Goal: Task Accomplishment & Management: Complete application form

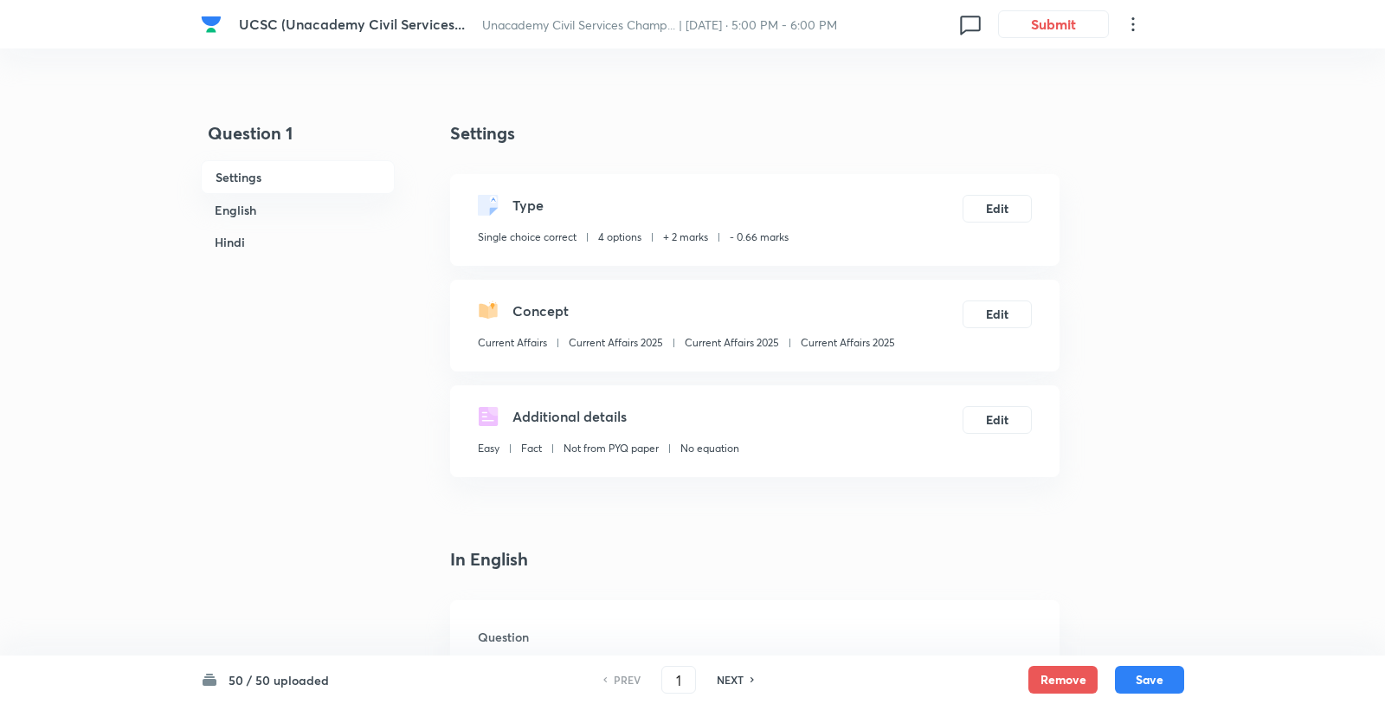
click at [560, 441] on div "Easy Fact Not from PYQ paper No equation" at bounding box center [608, 452] width 261 height 23
click at [679, 690] on input "1" at bounding box center [678, 680] width 33 height 30
type input "15"
checkbox input "false"
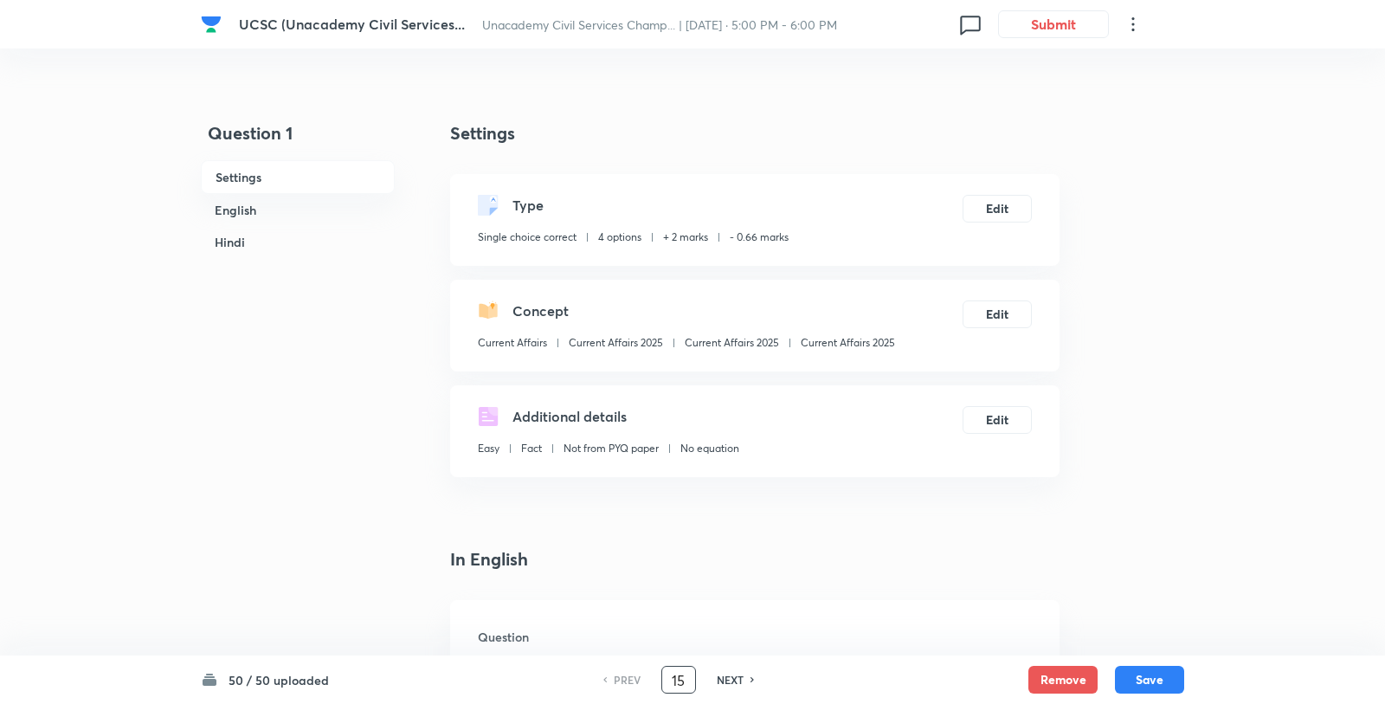
checkbox input "true"
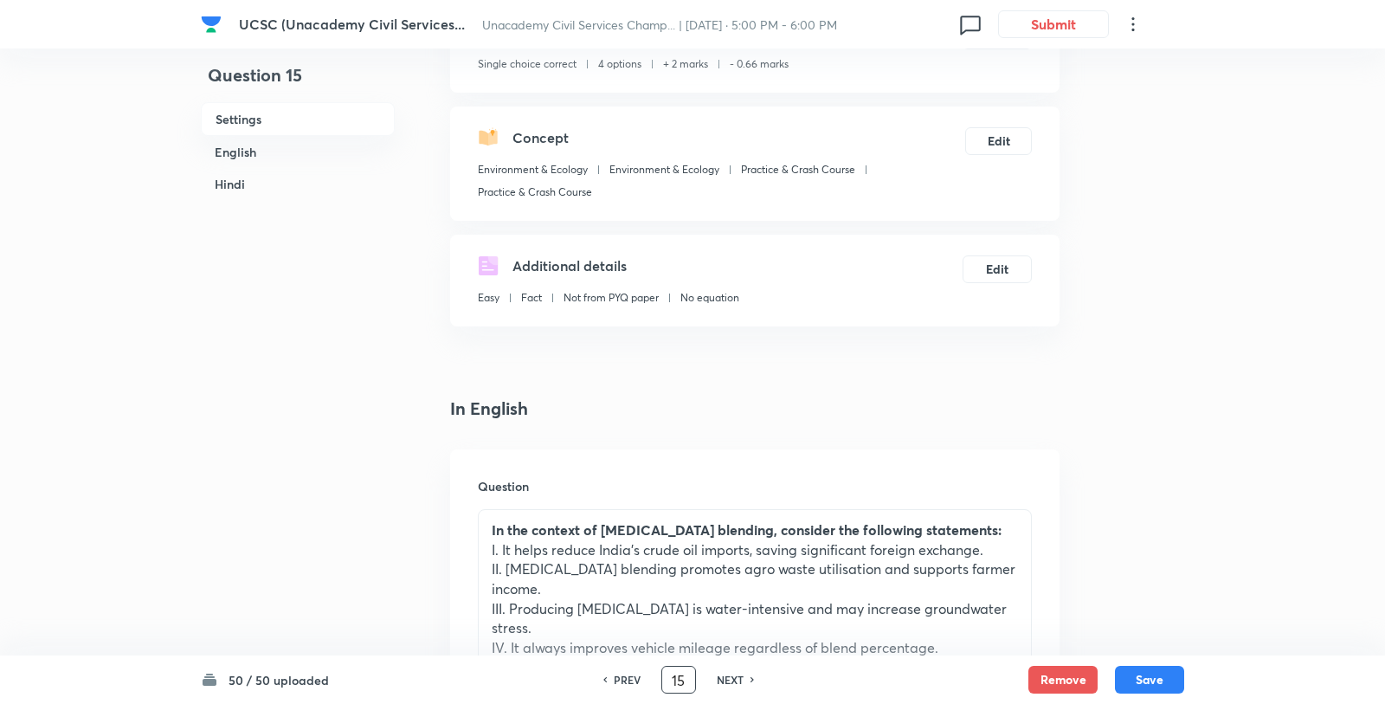
scroll to position [323, 0]
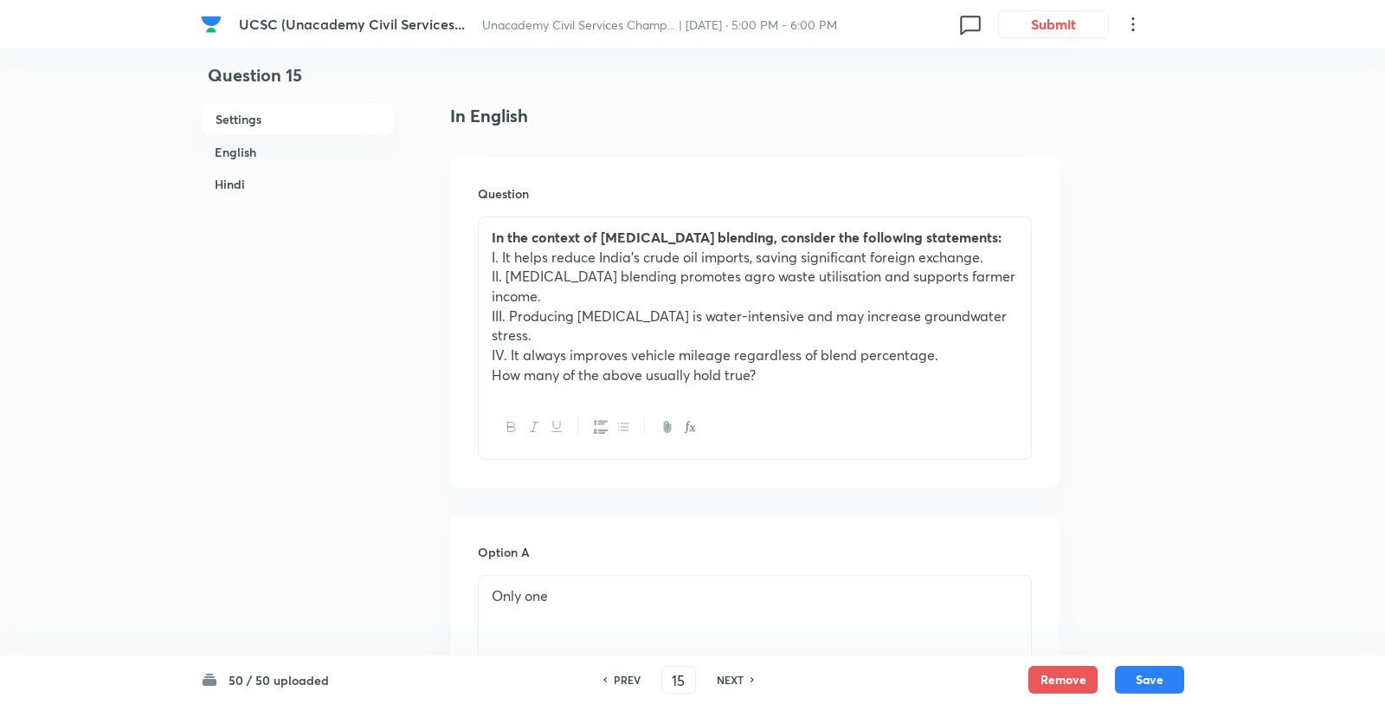
scroll to position [547, 0]
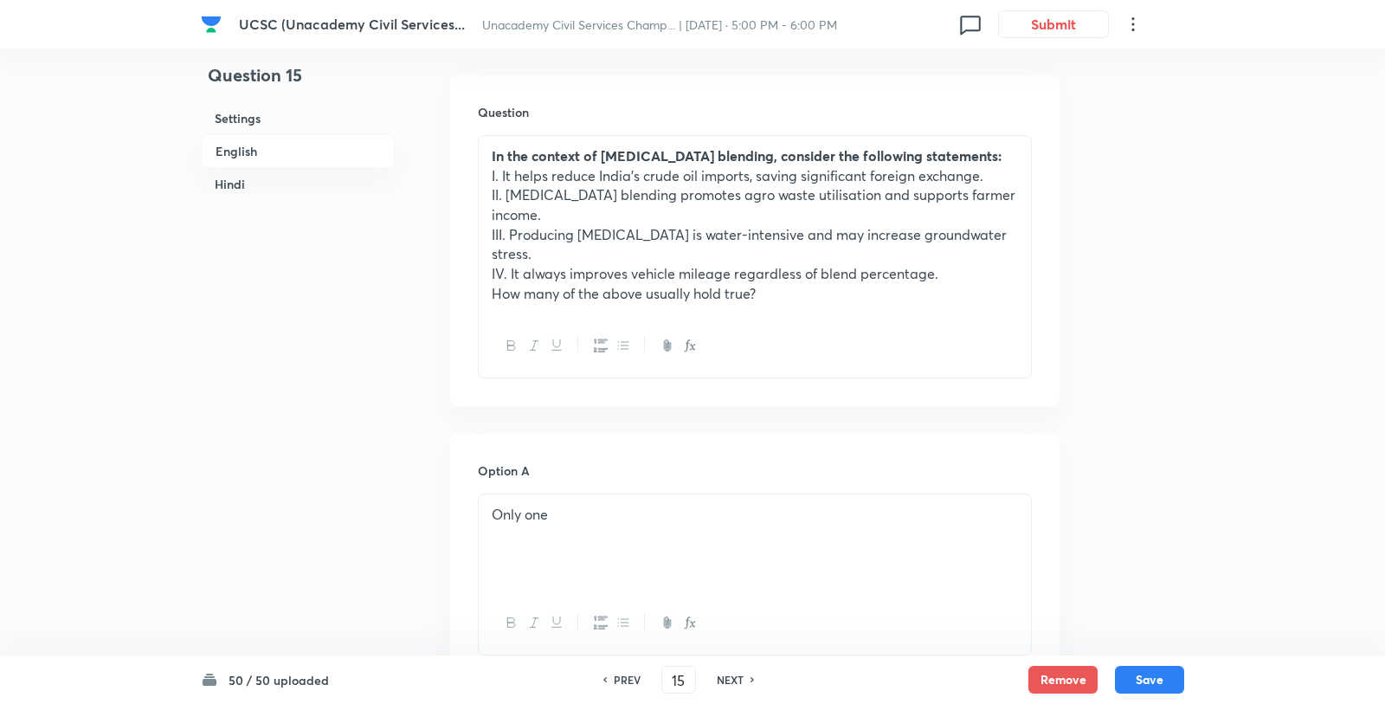
click at [733, 693] on div "50 / 50 uploaded PREV 15 ​ NEXT Remove Save" at bounding box center [692, 679] width 983 height 48
click at [733, 683] on h6 "NEXT" at bounding box center [730, 680] width 27 height 16
type input "16"
checkbox input "false"
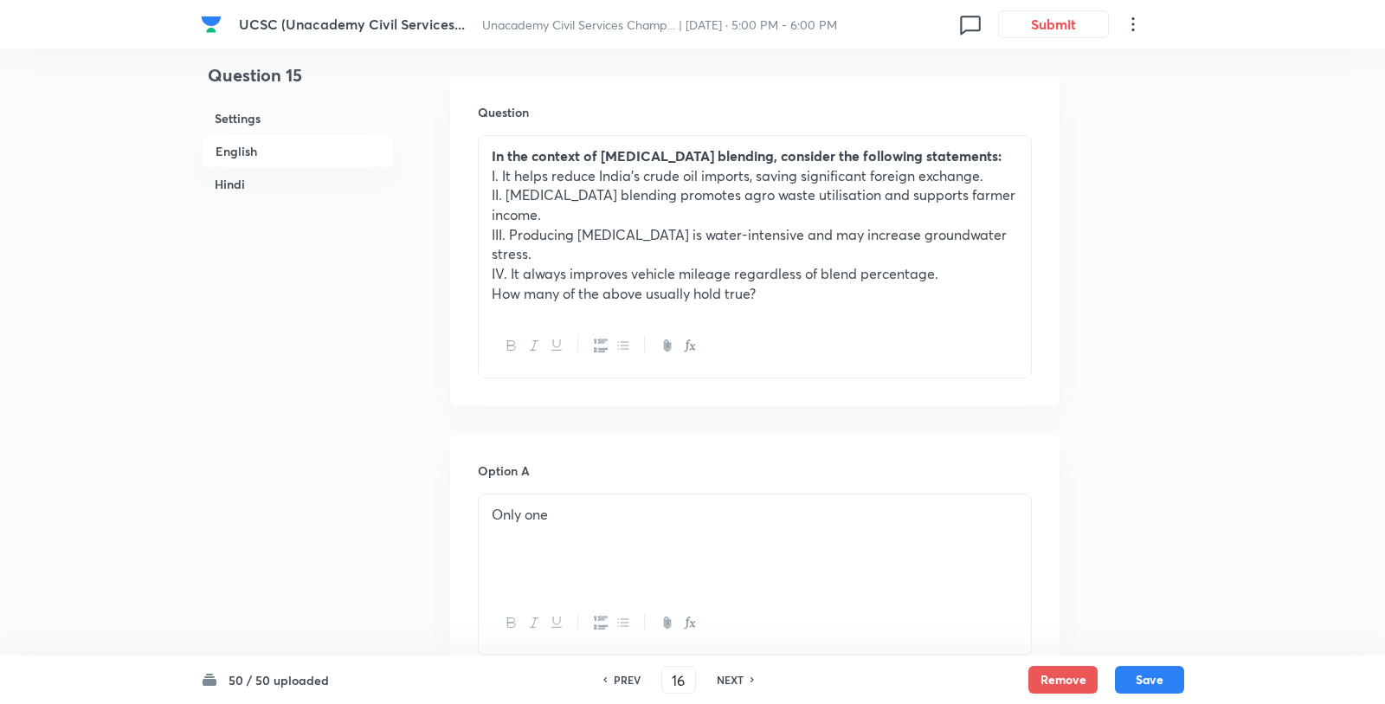
checkbox input "true"
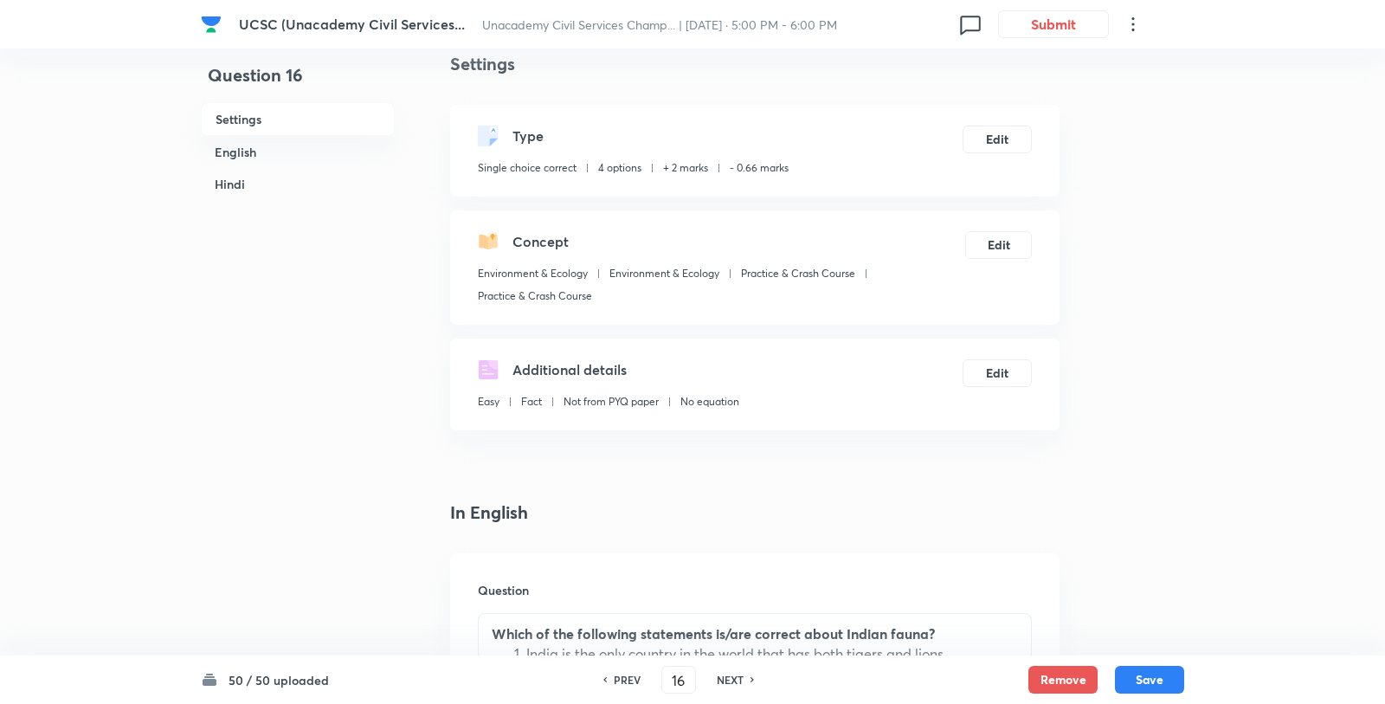
scroll to position [340, 0]
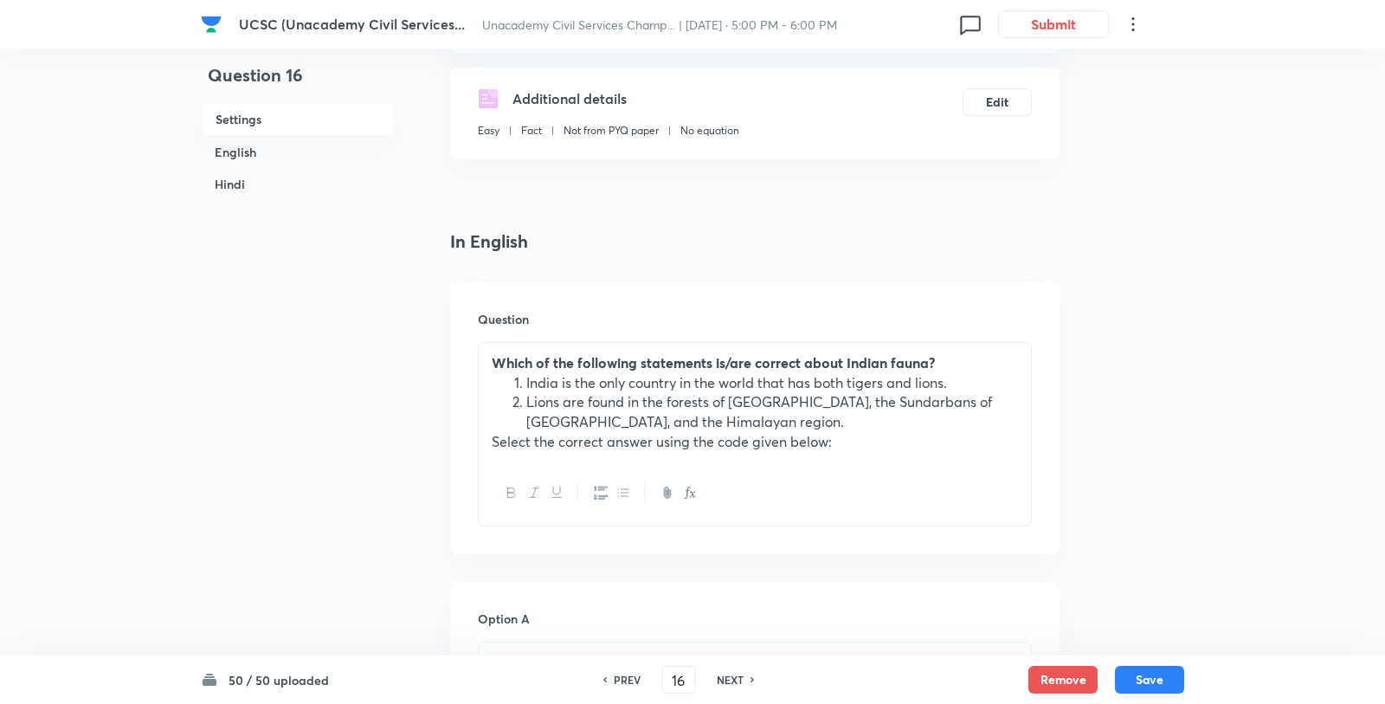
click at [748, 373] on li "India is the only country in the world that has both tigers and lions." at bounding box center [772, 383] width 492 height 20
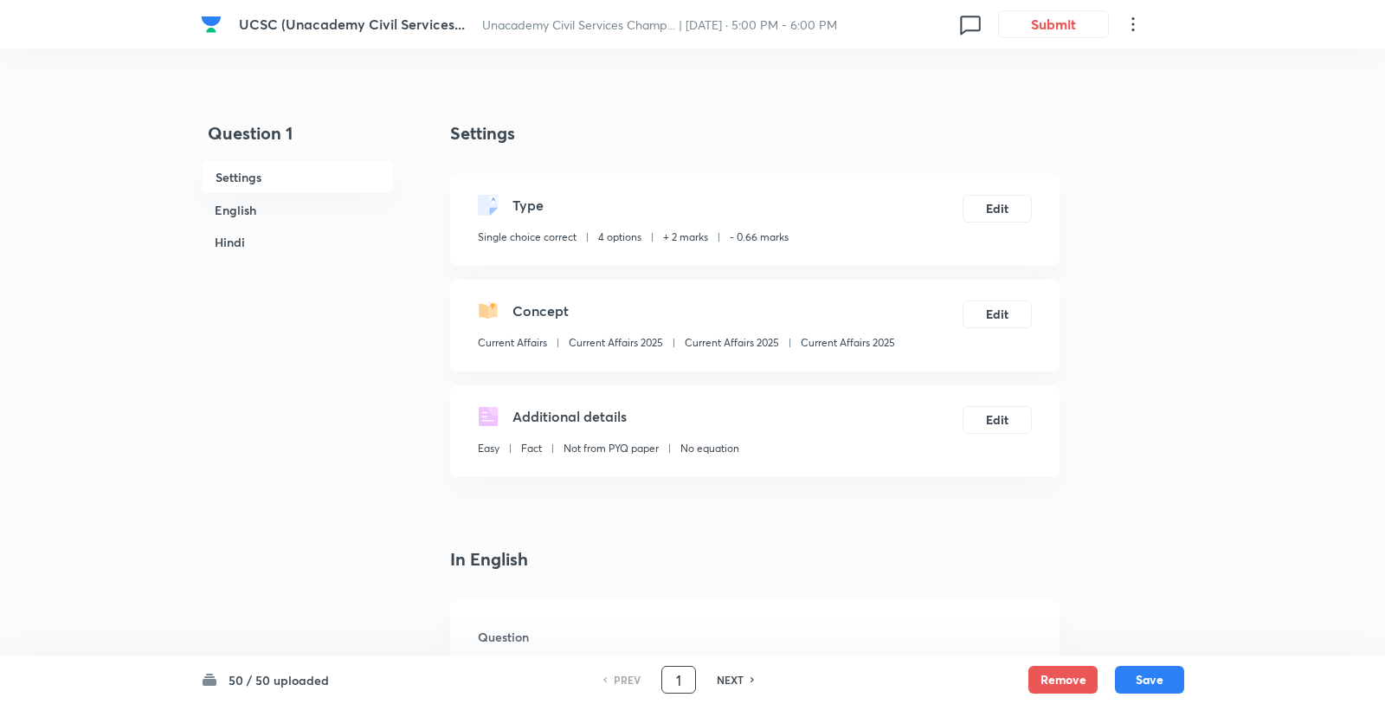
click at [678, 674] on input "1" at bounding box center [678, 680] width 33 height 30
type input "11"
checkbox input "false"
checkbox input "true"
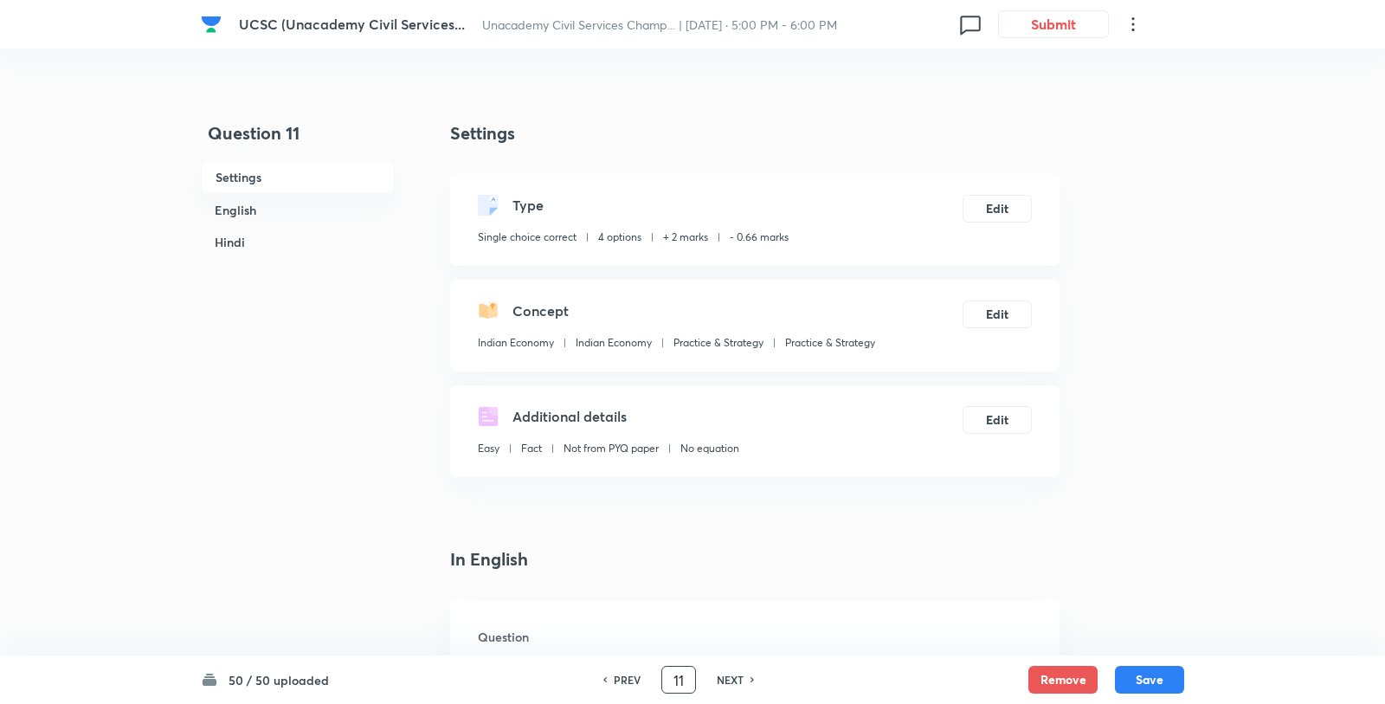
checkbox input "true"
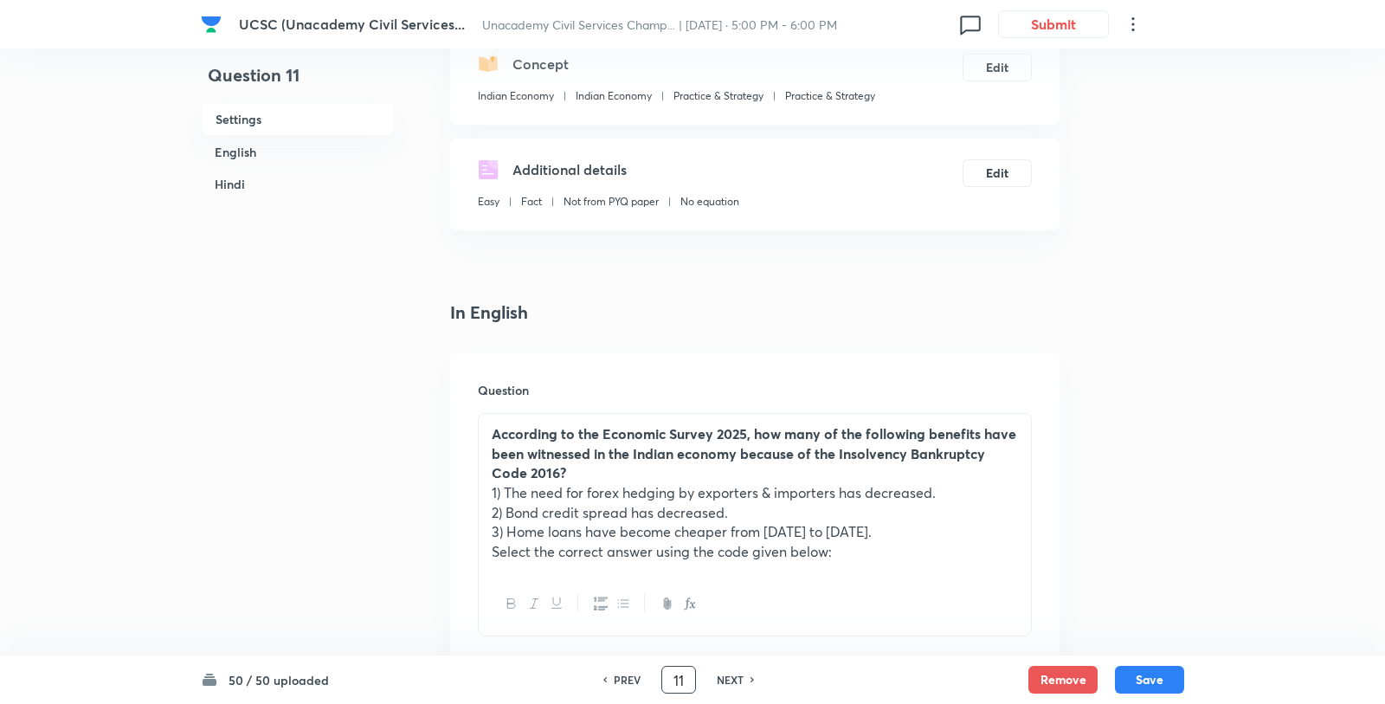
scroll to position [277, 0]
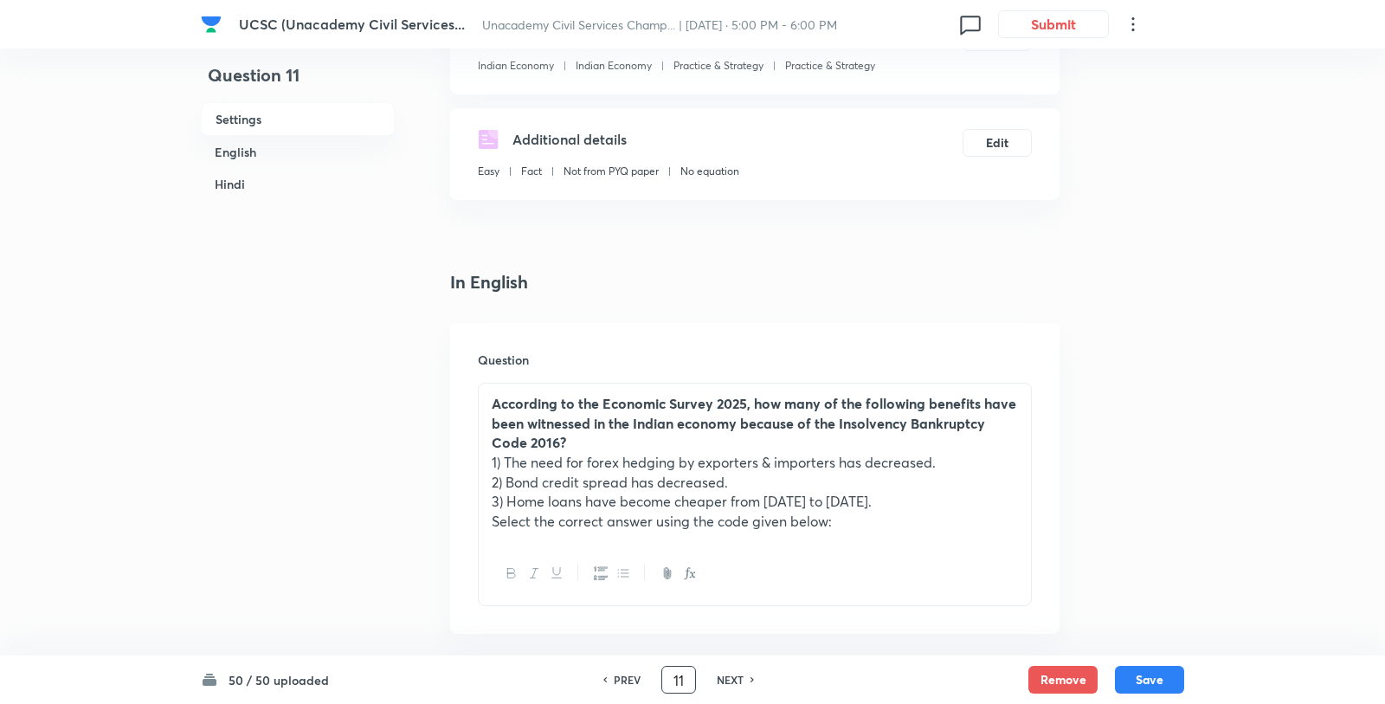
click at [789, 453] on p "1) The need for forex hedging by exporters & importers has decreased." at bounding box center [755, 463] width 526 height 20
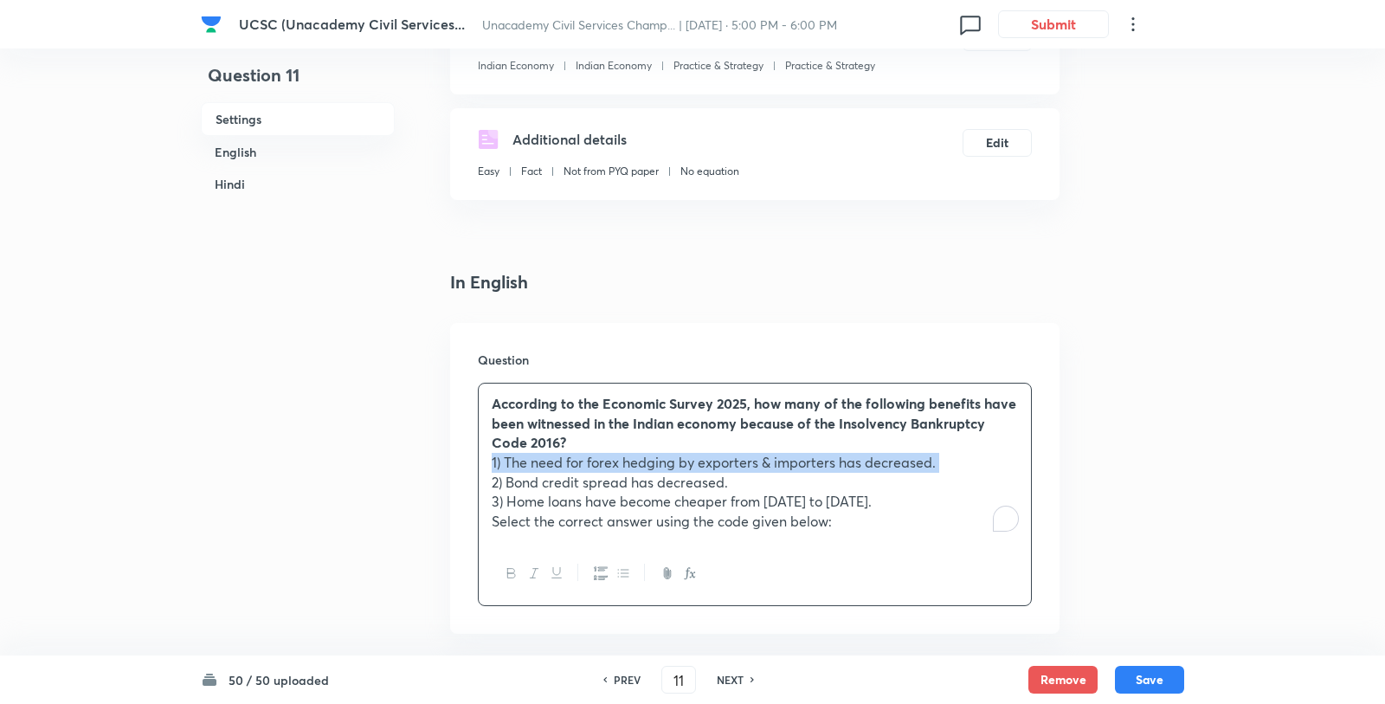
click at [622, 394] on strong "According to the Economic Survey 2025, how many of the following benefits have …" at bounding box center [754, 422] width 525 height 57
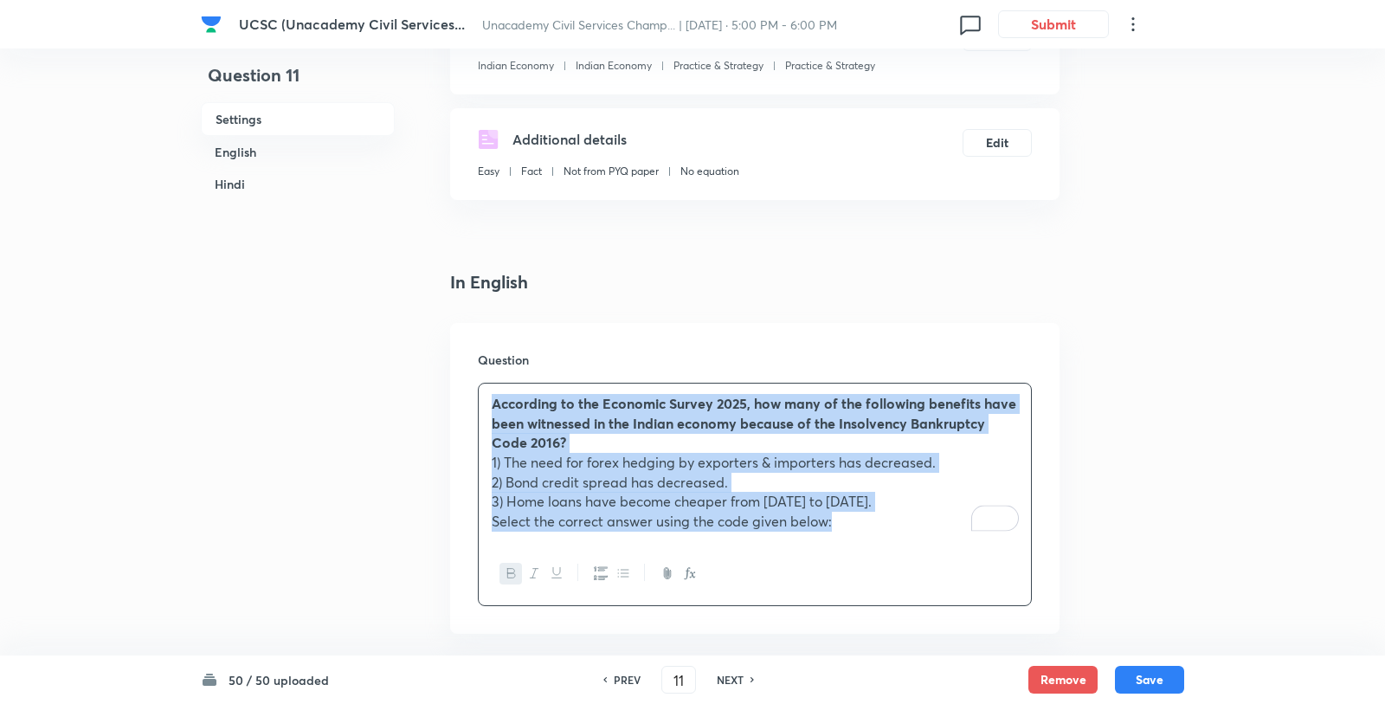
drag, startPoint x: 493, startPoint y: 369, endPoint x: 866, endPoint y: 505, distance: 396.2
click at [866, 505] on div "According to the Economic Survey 2025, how many of the following benefits have …" at bounding box center [755, 494] width 554 height 223
copy div "According to the Economic Survey 2025, how many of the following benefits have …"
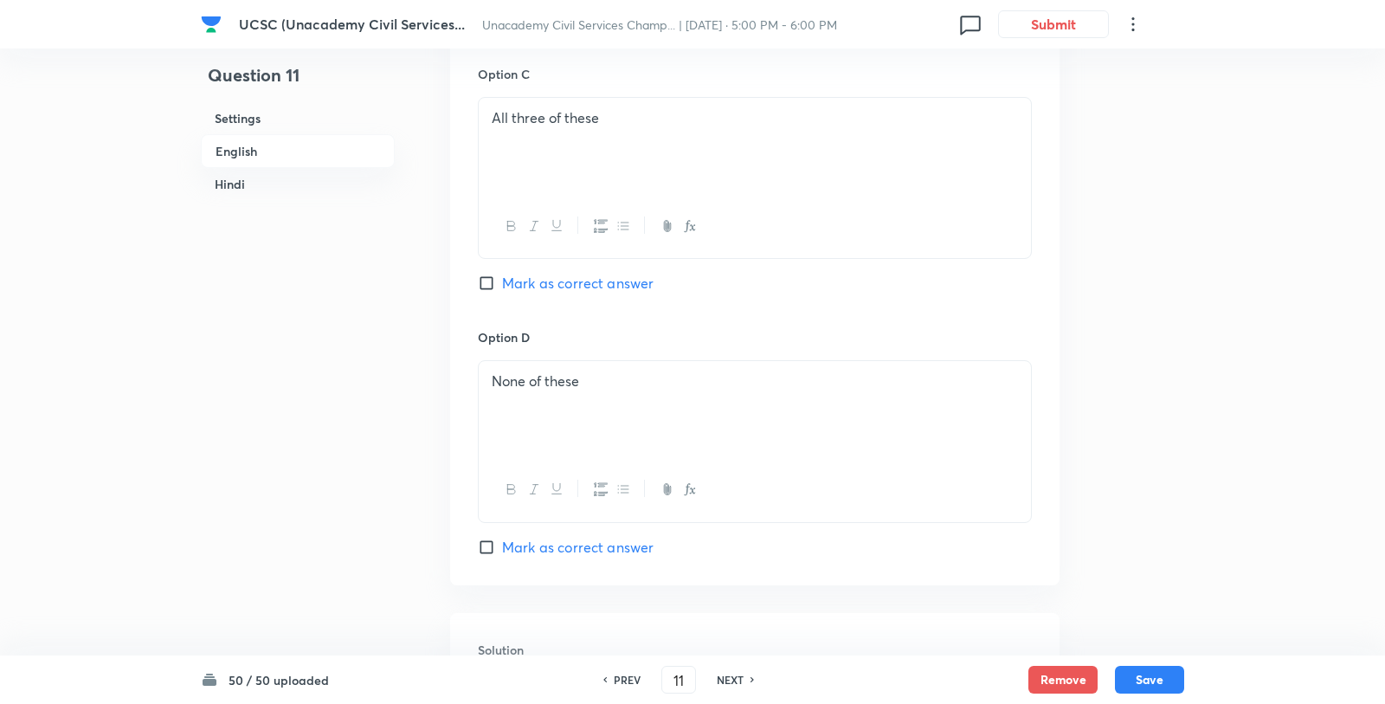
scroll to position [1789, 0]
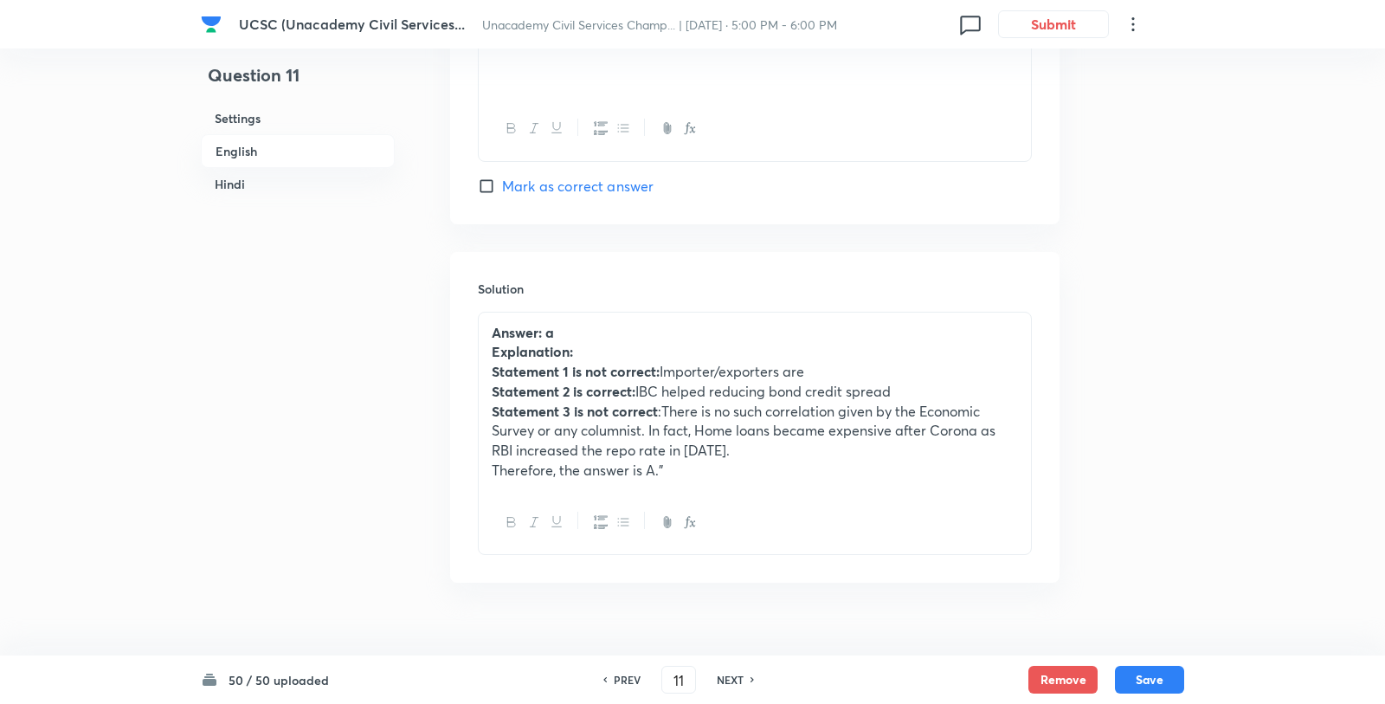
click at [680, 415] on p "Statement 3 is not correct :There is no such correlation given by the Economic …" at bounding box center [755, 431] width 526 height 59
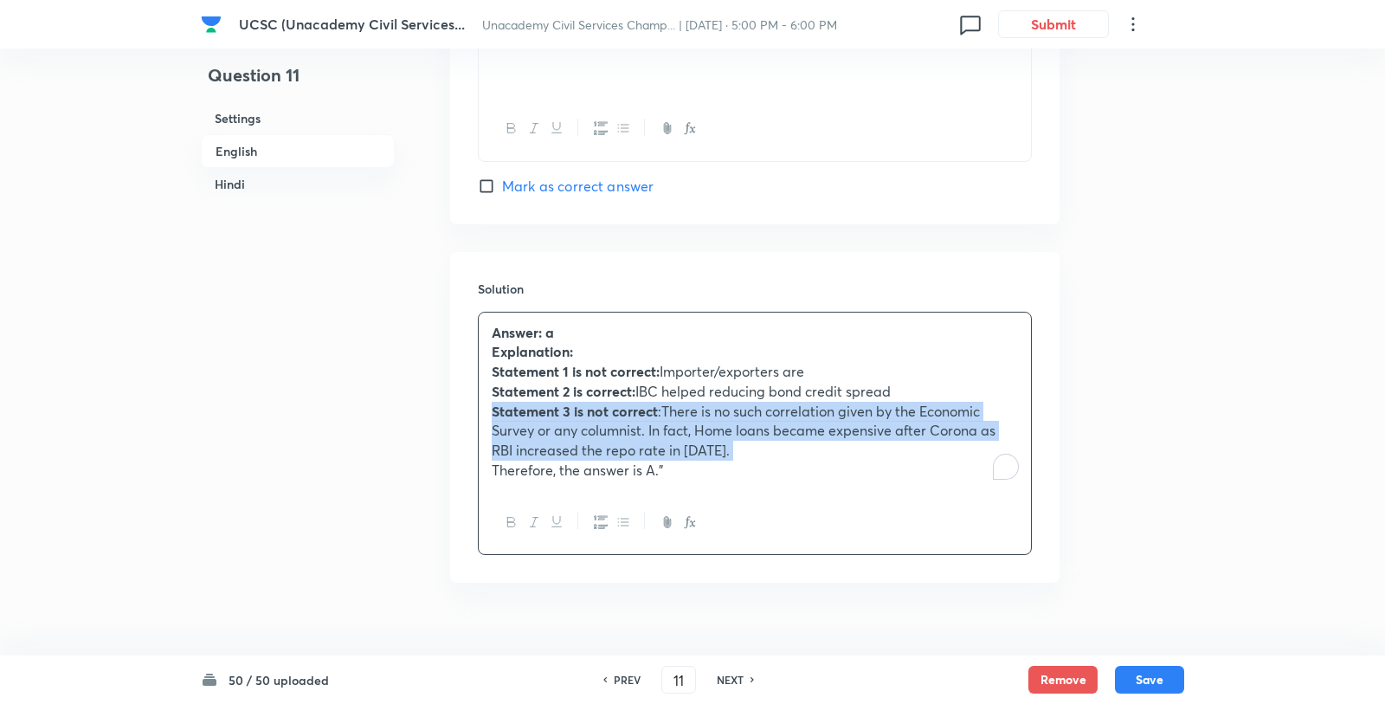
click at [688, 362] on p "Statement 1 is not correct: Importer/exporters are" at bounding box center [755, 372] width 526 height 20
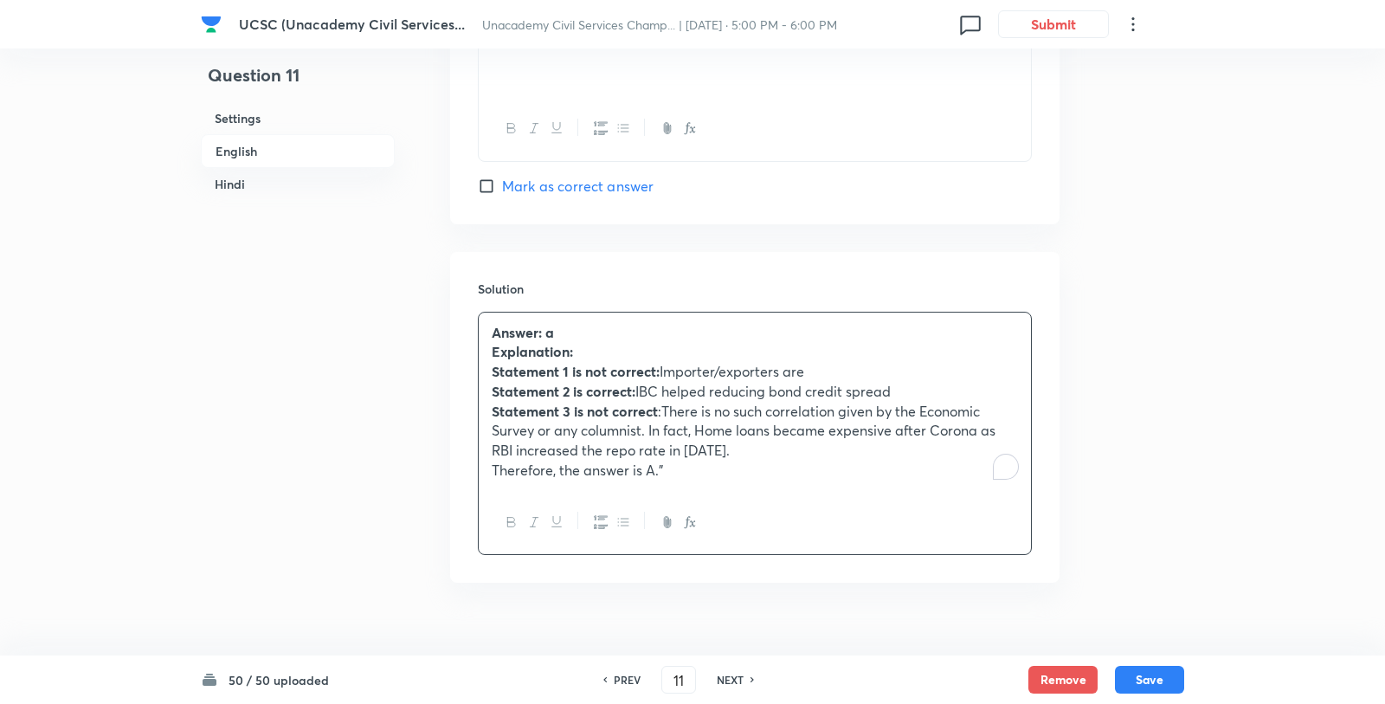
click at [688, 362] on p "Statement 1 is not correct: Importer/exporters are" at bounding box center [755, 372] width 526 height 20
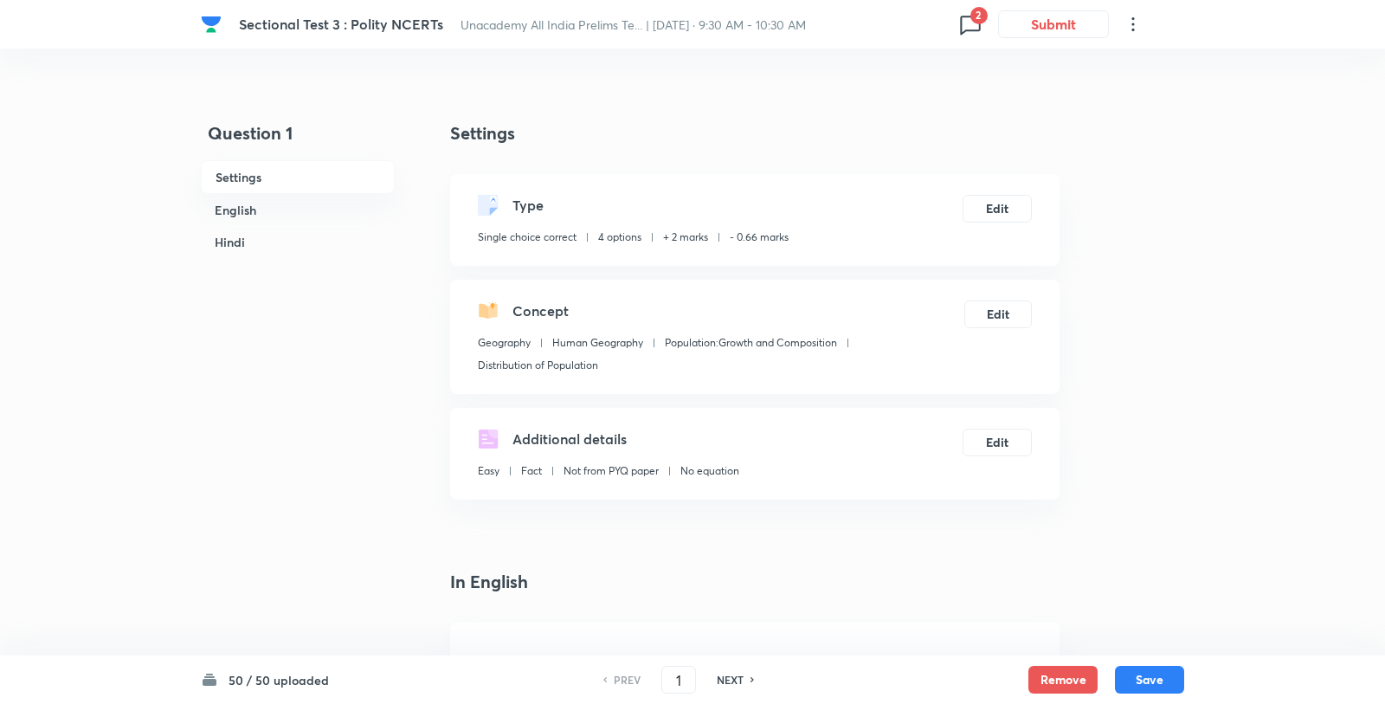
checkbox input "true"
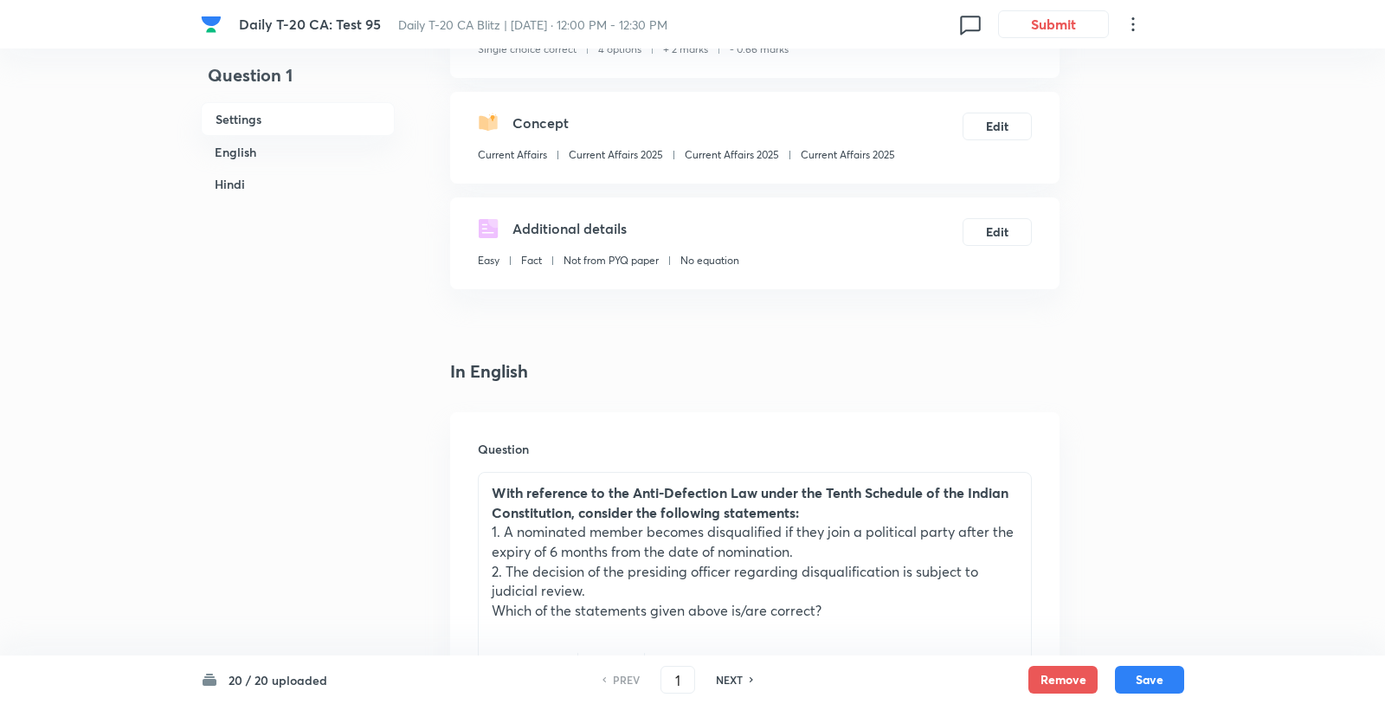
scroll to position [270, 0]
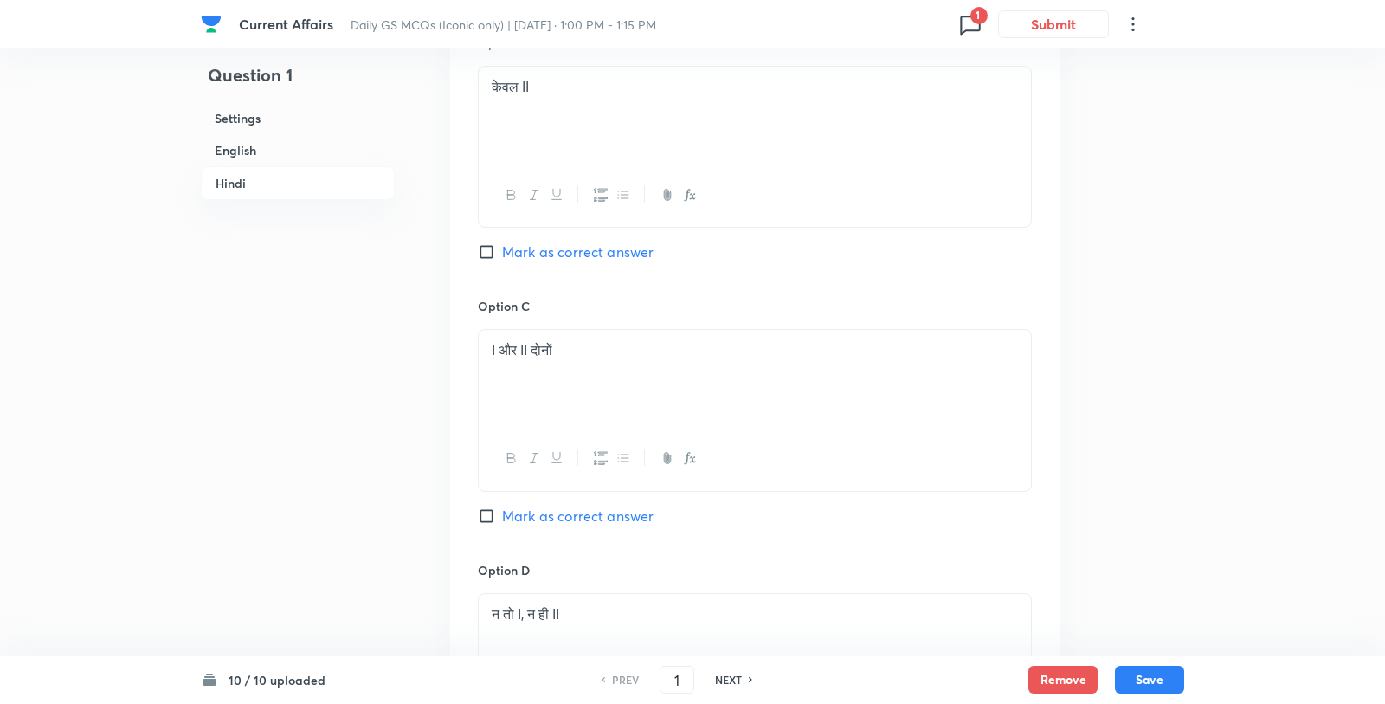
scroll to position [2853, 0]
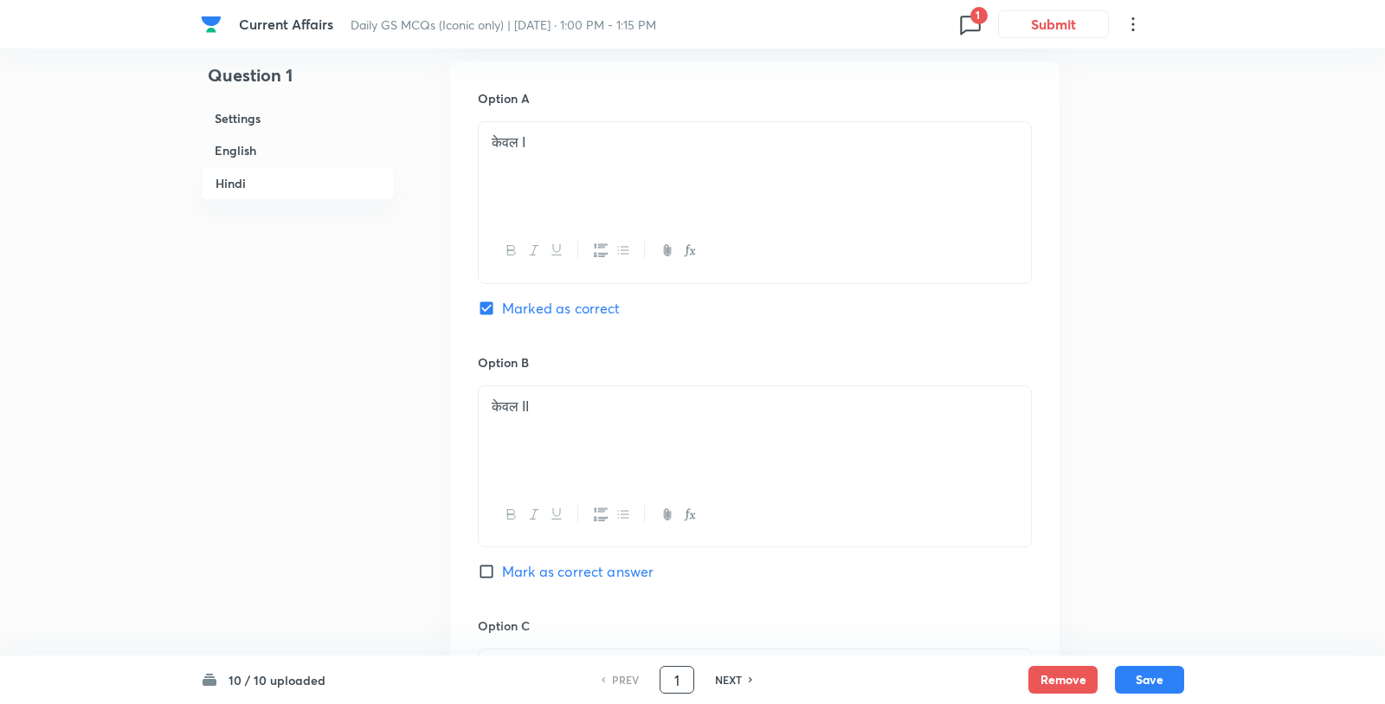
click at [684, 681] on input "1" at bounding box center [676, 680] width 33 height 30
type input "8"
checkbox input "false"
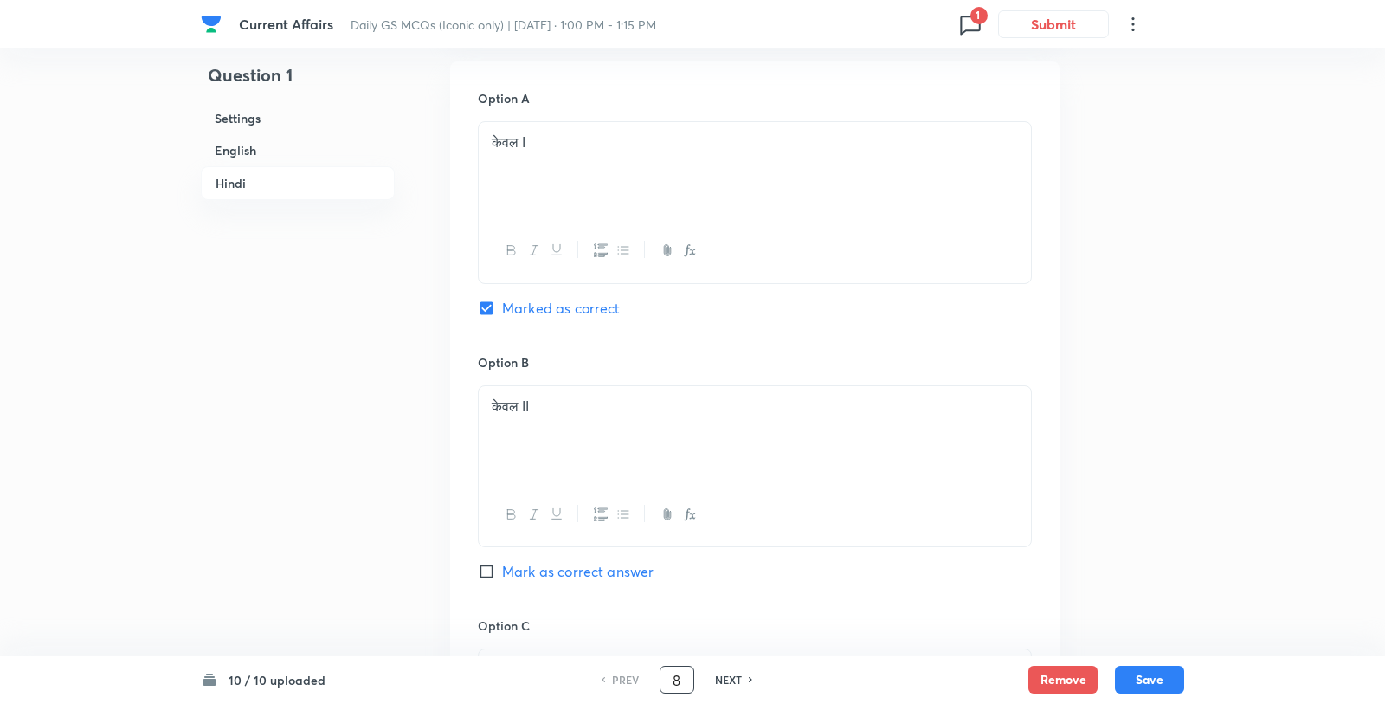
checkbox input "true"
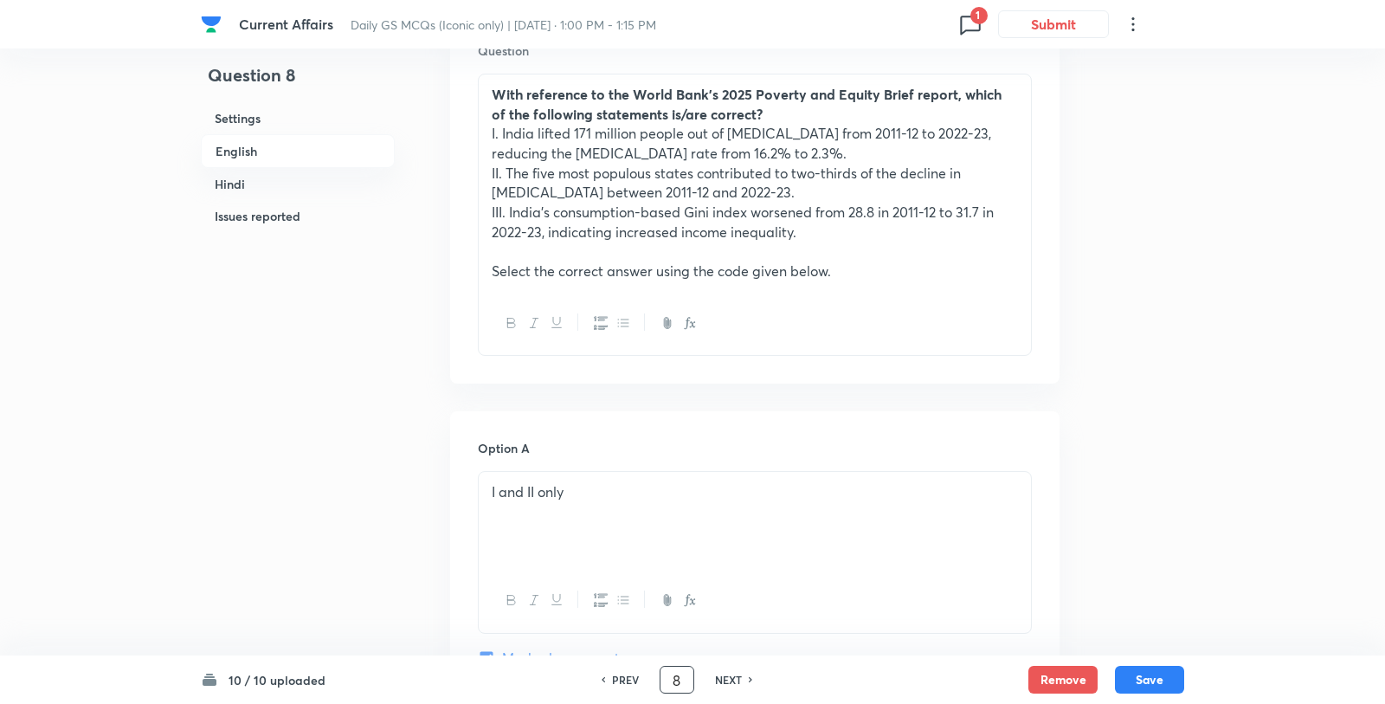
scroll to position [584, 0]
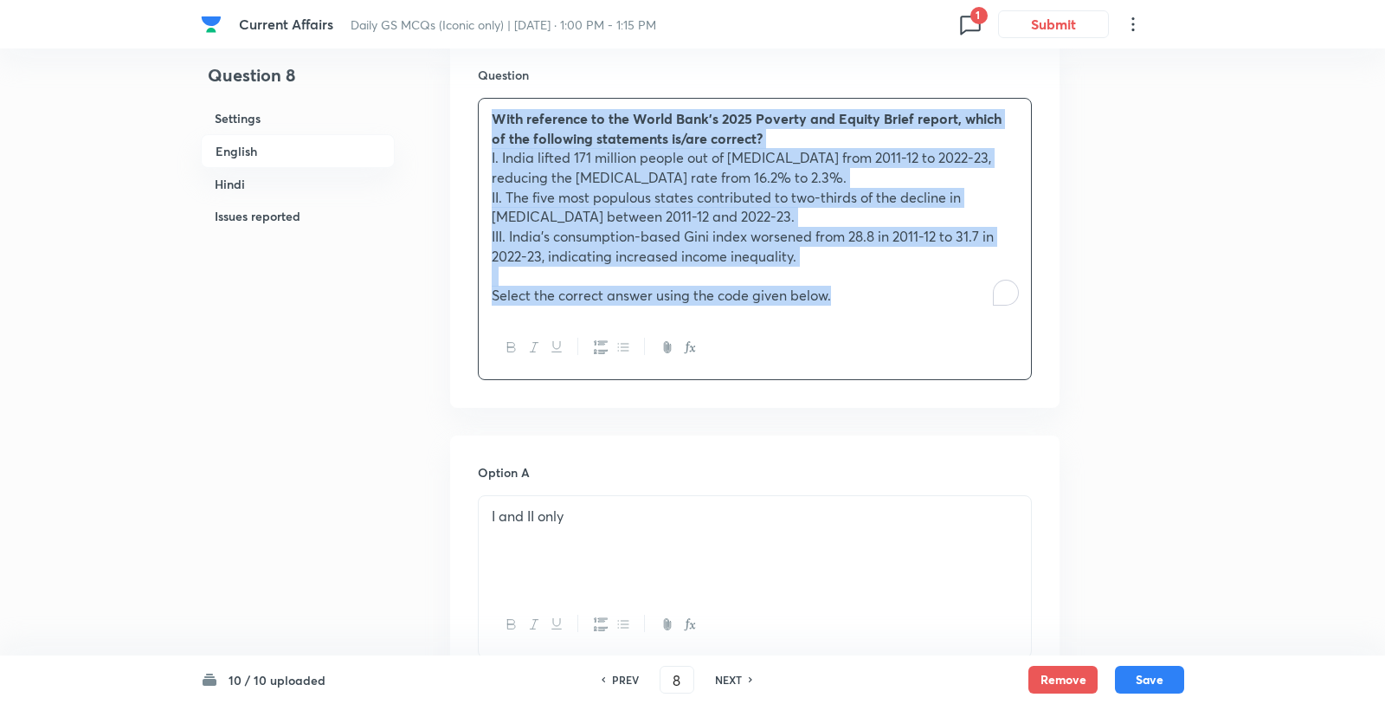
drag, startPoint x: 856, startPoint y: 257, endPoint x: 493, endPoint y: 83, distance: 402.3
click at [493, 99] on div "With reference to the World Bank’s 2025 Poverty and Equity Brief report, which …" at bounding box center [755, 207] width 552 height 217
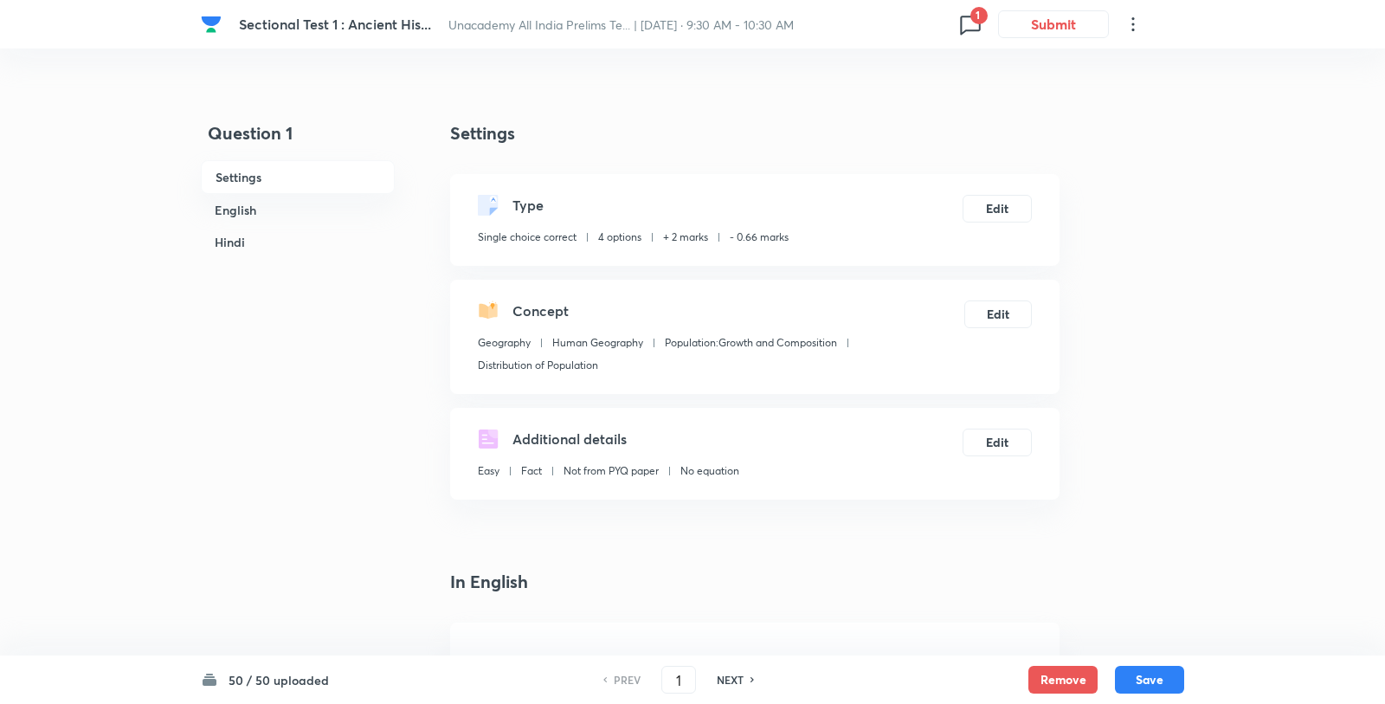
checkbox input "true"
click at [673, 682] on input "1" at bounding box center [678, 680] width 33 height 30
type input "47"
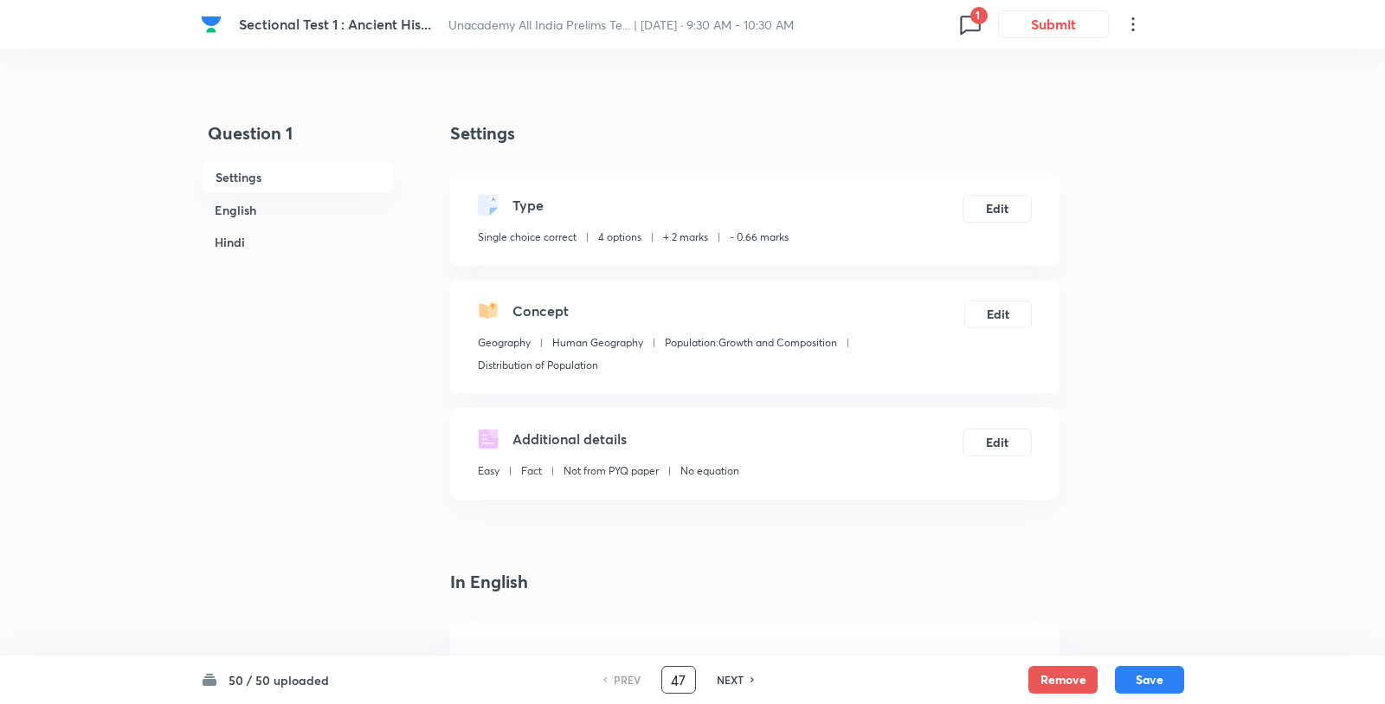
checkbox input "false"
checkbox input "true"
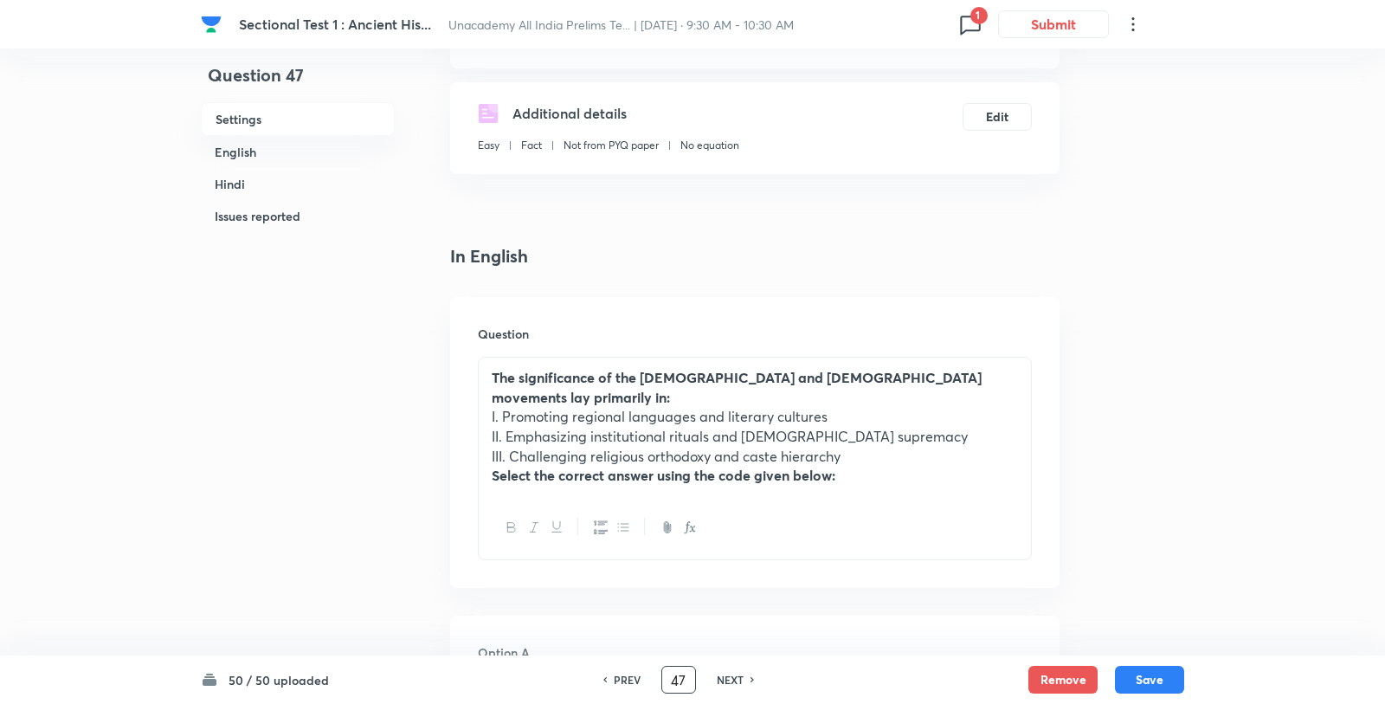
scroll to position [359, 0]
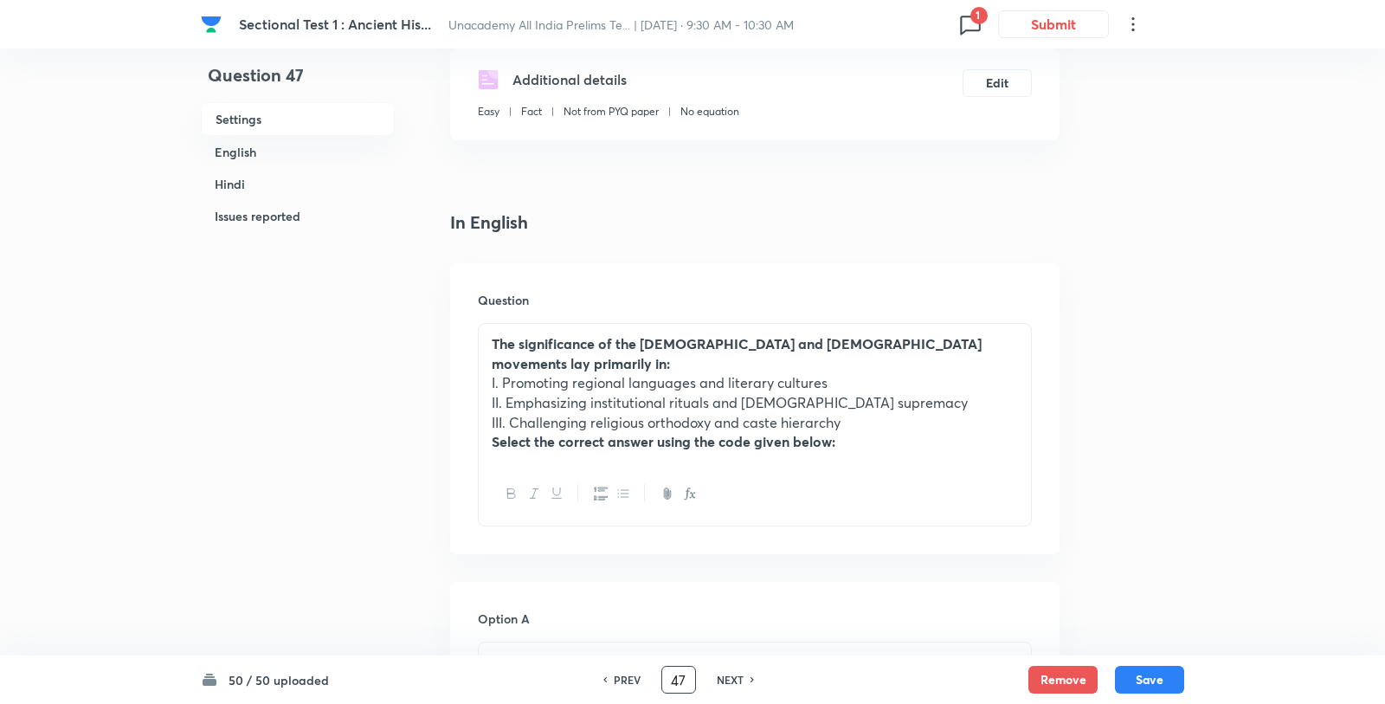
click at [770, 393] on p "II. Emphasizing institutional rituals and Brahmanical supremacy" at bounding box center [755, 403] width 526 height 20
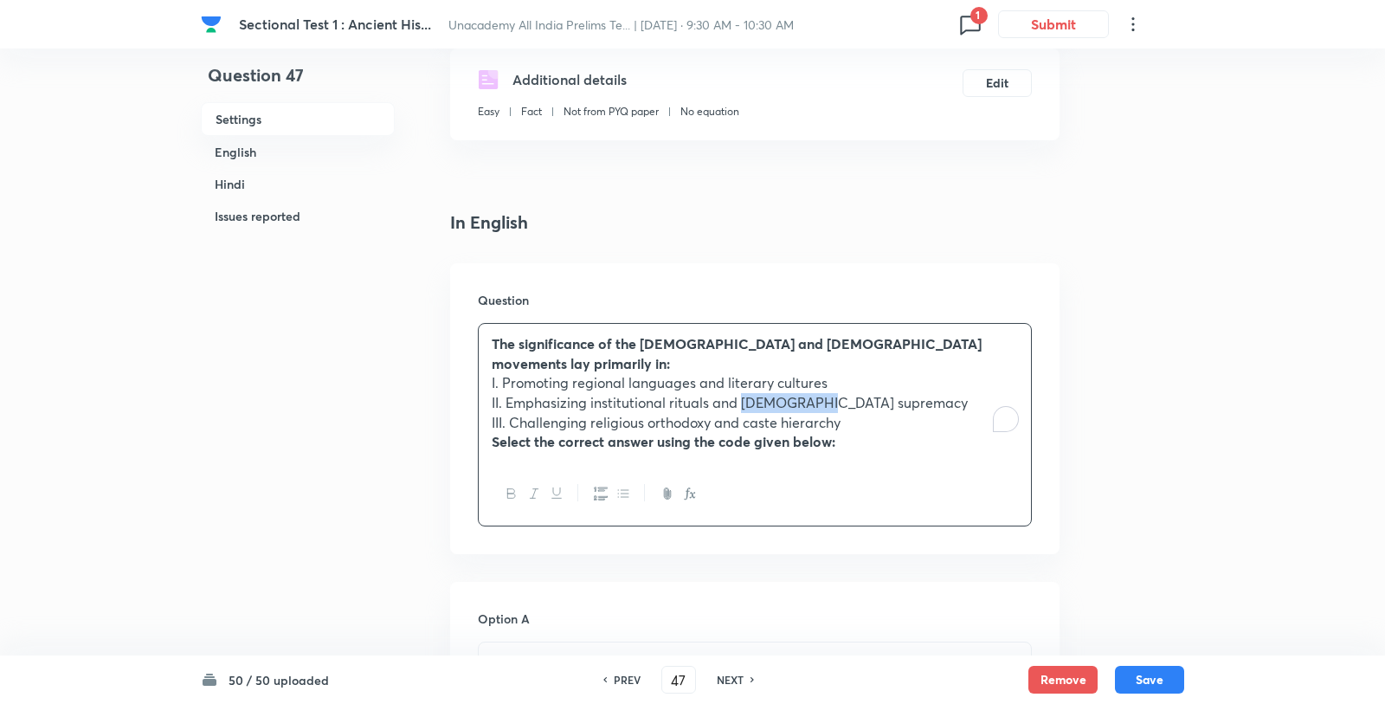
click at [770, 393] on p "II. Emphasizing institutional rituals and Brahmanical supremacy" at bounding box center [755, 403] width 526 height 20
click at [739, 373] on p "I. Promoting regional languages and literary cultures" at bounding box center [755, 383] width 526 height 20
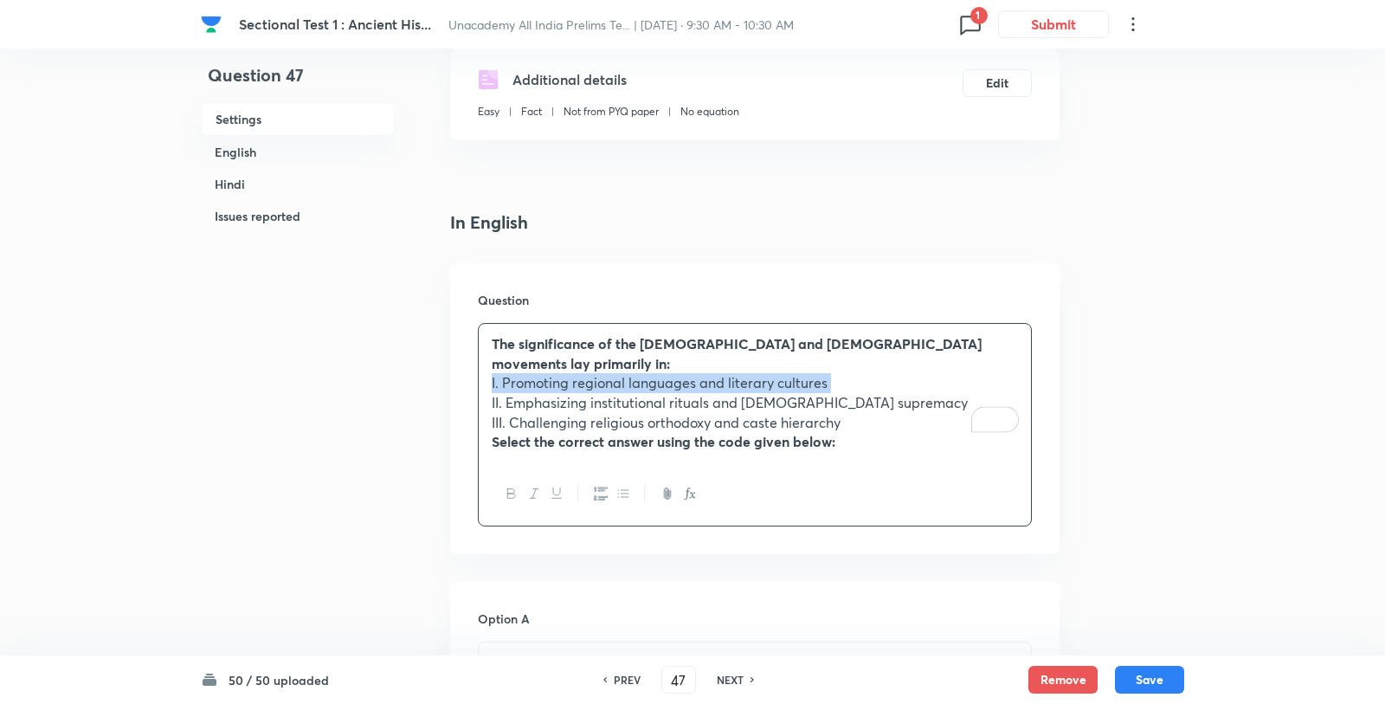
click at [724, 334] on strong "The significance of the Bhakti and Sufi movements lay primarily in:" at bounding box center [737, 353] width 490 height 38
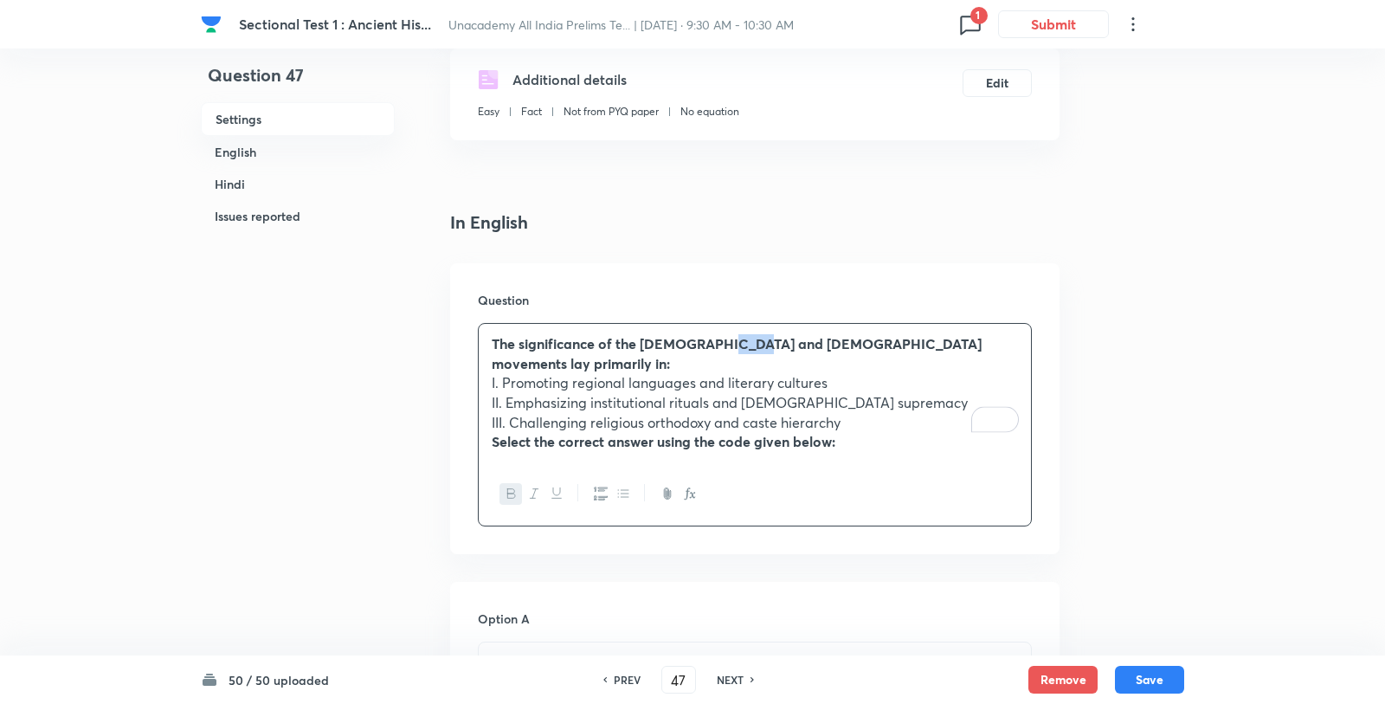
click at [724, 334] on strong "The significance of the Bhakti and Sufi movements lay primarily in:" at bounding box center [737, 353] width 490 height 38
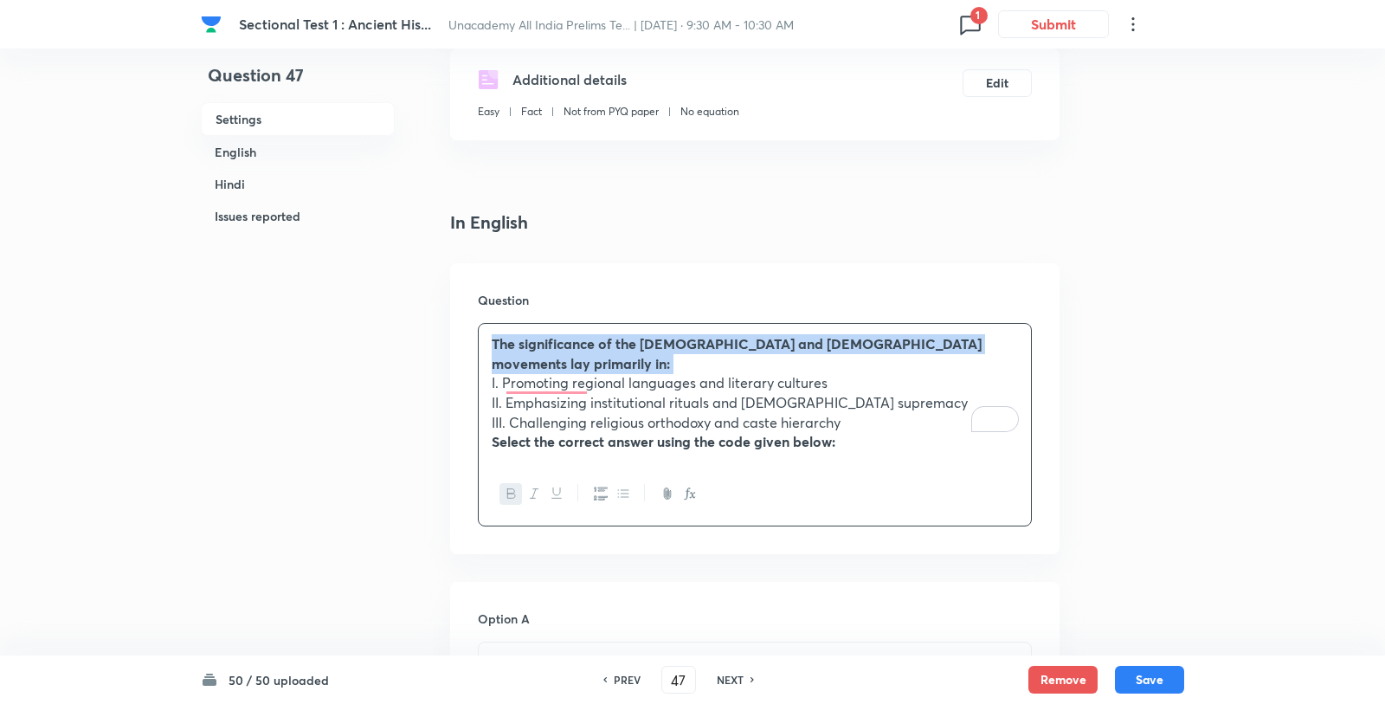
click at [673, 334] on strong "The significance of the Bhakti and Sufi movements lay primarily in:" at bounding box center [737, 353] width 490 height 38
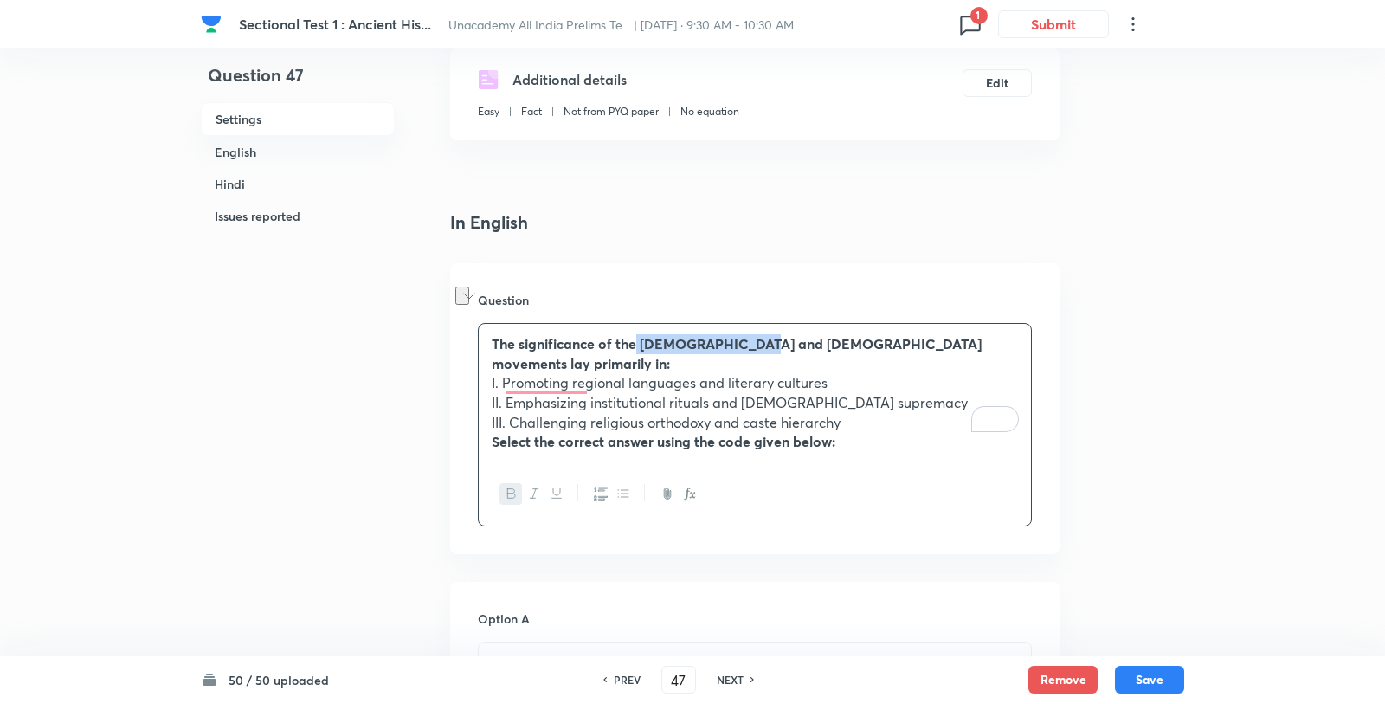
drag, startPoint x: 637, startPoint y: 307, endPoint x: 745, endPoint y: 304, distance: 108.3
click at [745, 334] on strong "The significance of the Bhakti and Sufi movements lay primarily in:" at bounding box center [737, 353] width 490 height 38
copy strong "Bhakti and Sufi"
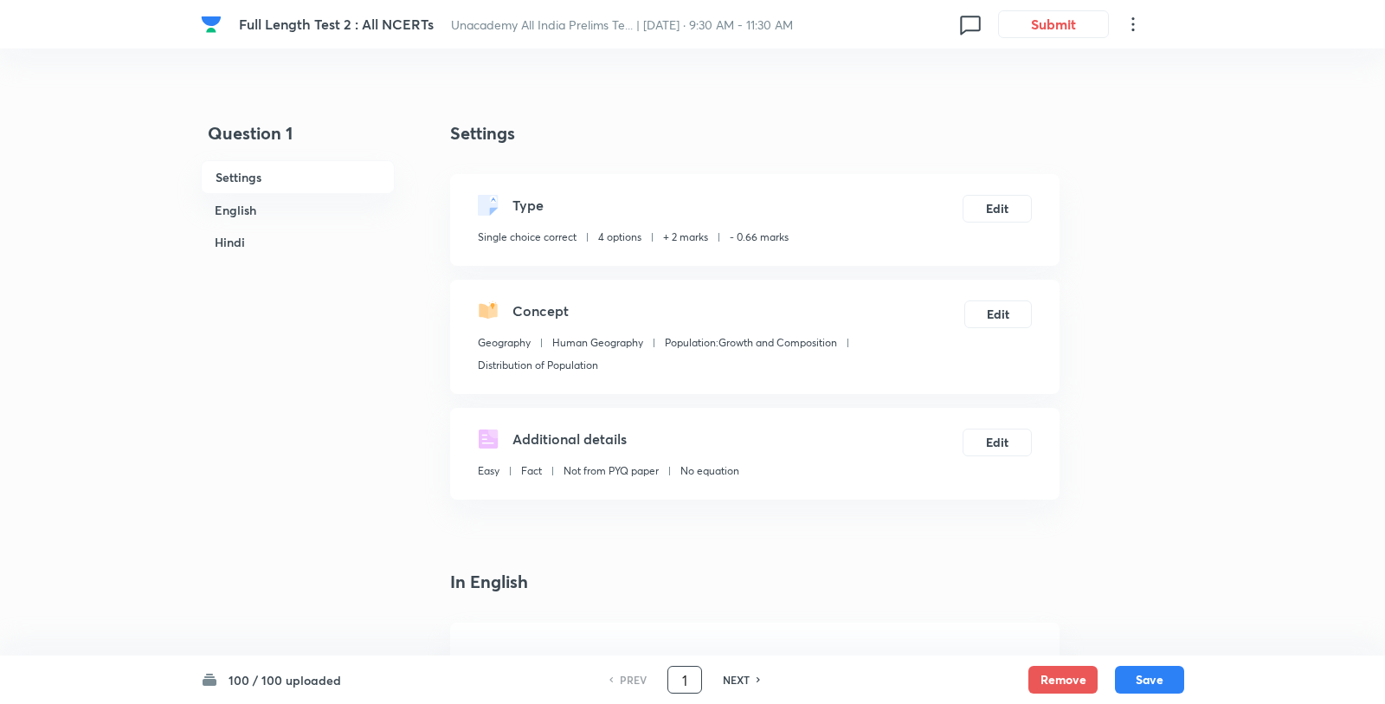
click at [688, 685] on input "1" at bounding box center [684, 680] width 33 height 30
type input "76"
checkbox input "false"
checkbox input "true"
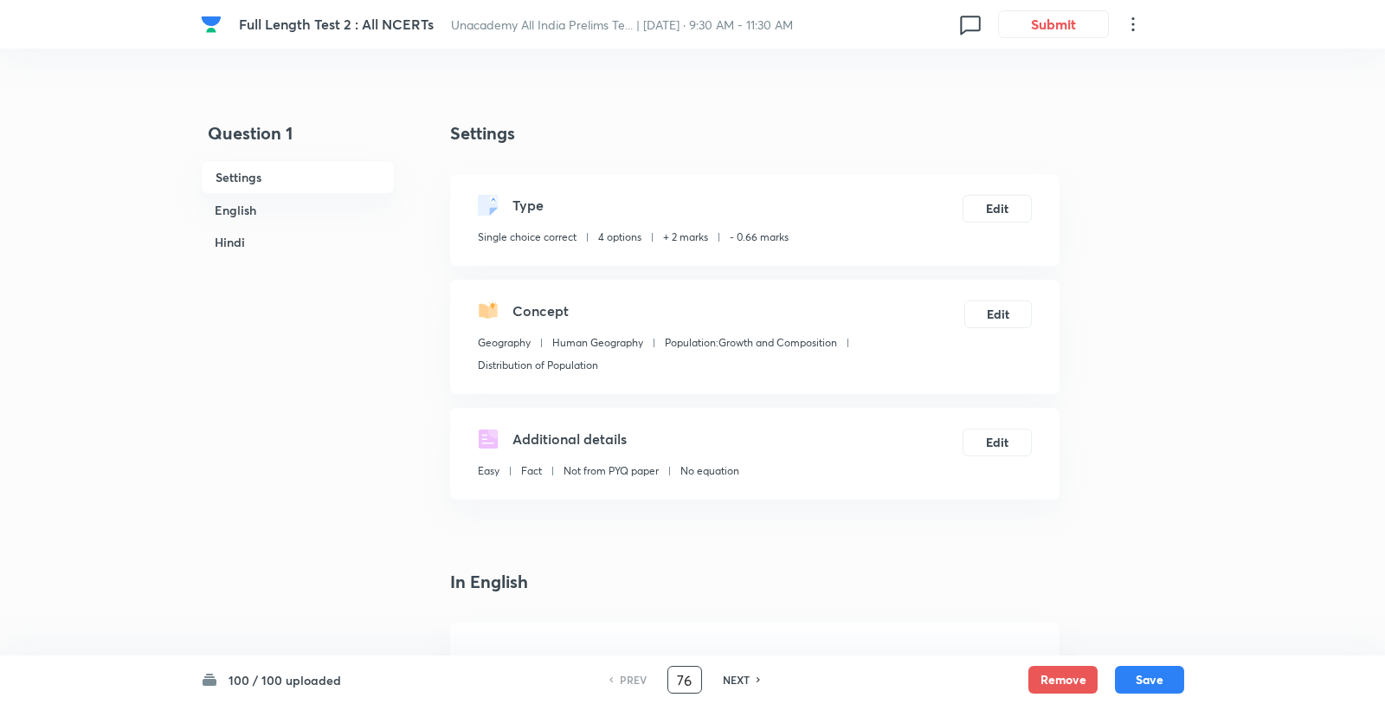
checkbox input "true"
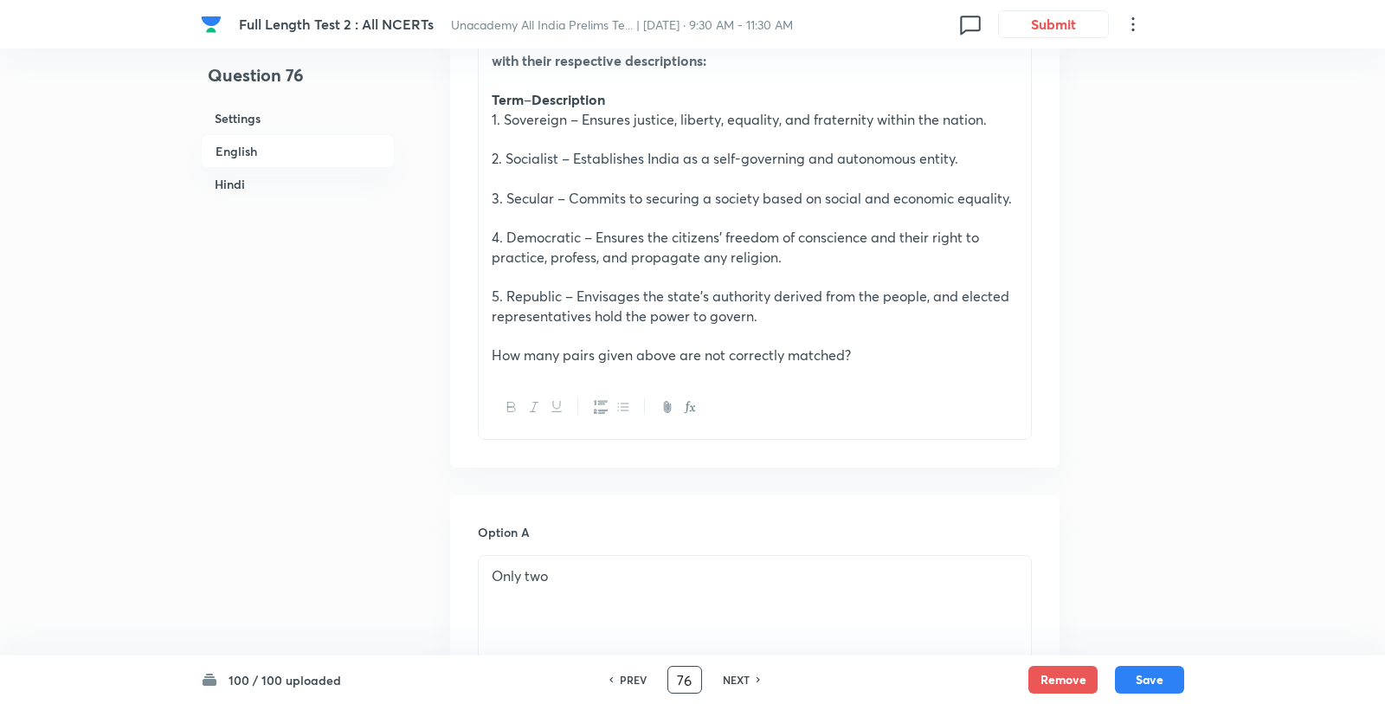
scroll to position [495, 0]
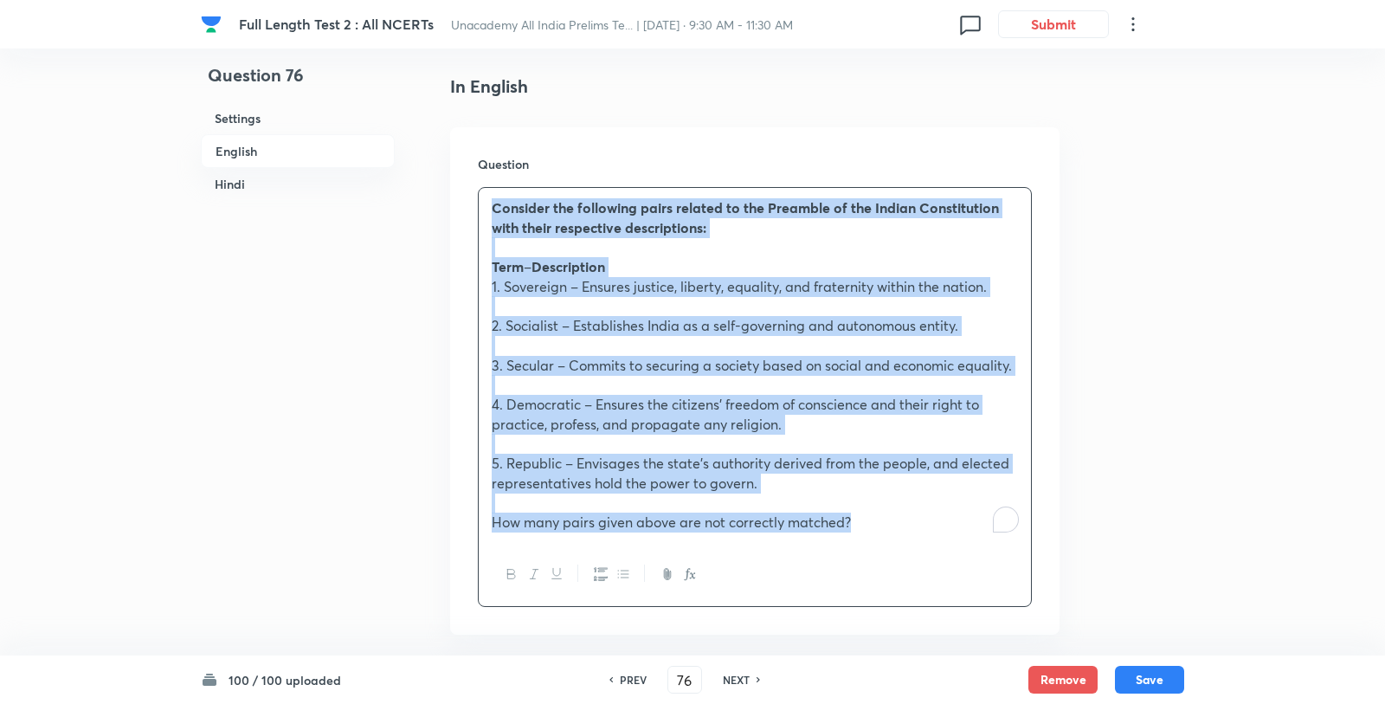
drag, startPoint x: 890, startPoint y: 492, endPoint x: 492, endPoint y: 167, distance: 513.7
click at [492, 188] on div "Consider the following pairs related to the Preamble of the Indian Constitution…" at bounding box center [755, 365] width 552 height 355
copy div "Consider the following pairs related to the Preamble of the Indian Constitution…"
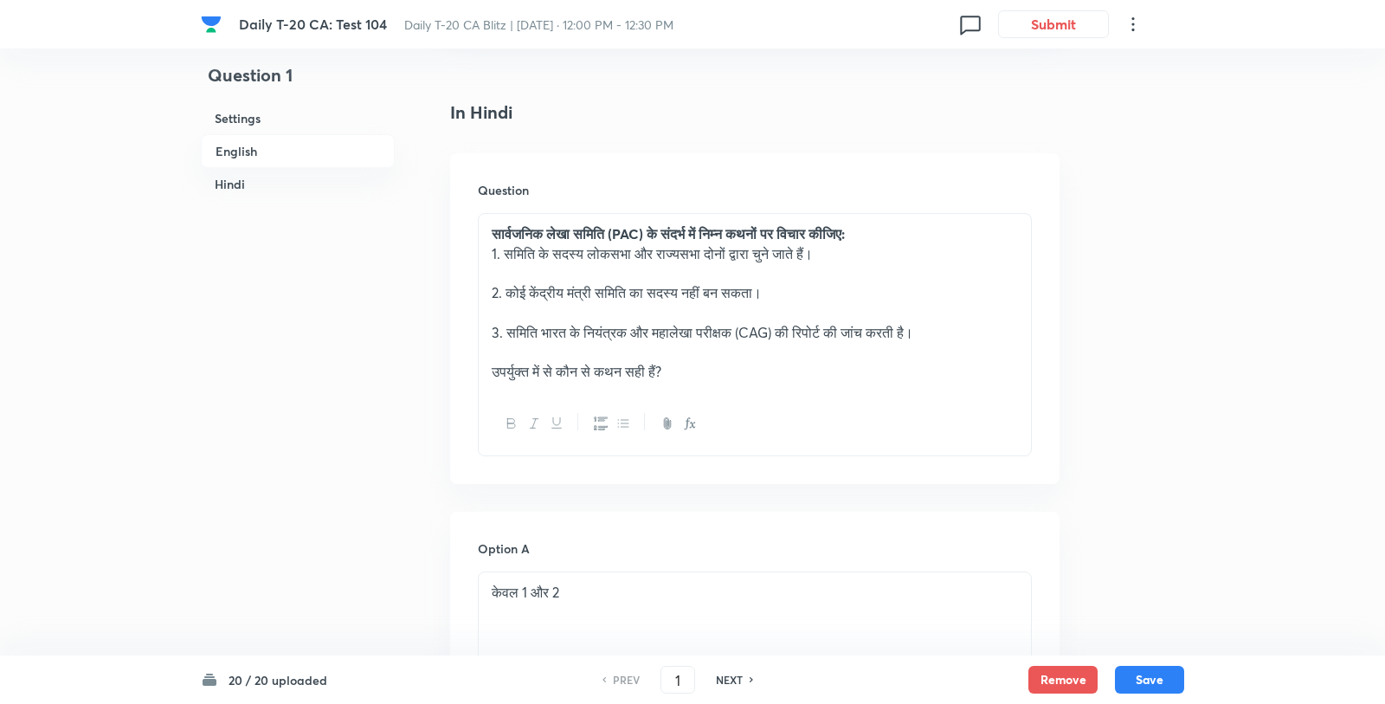
scroll to position [2599, 0]
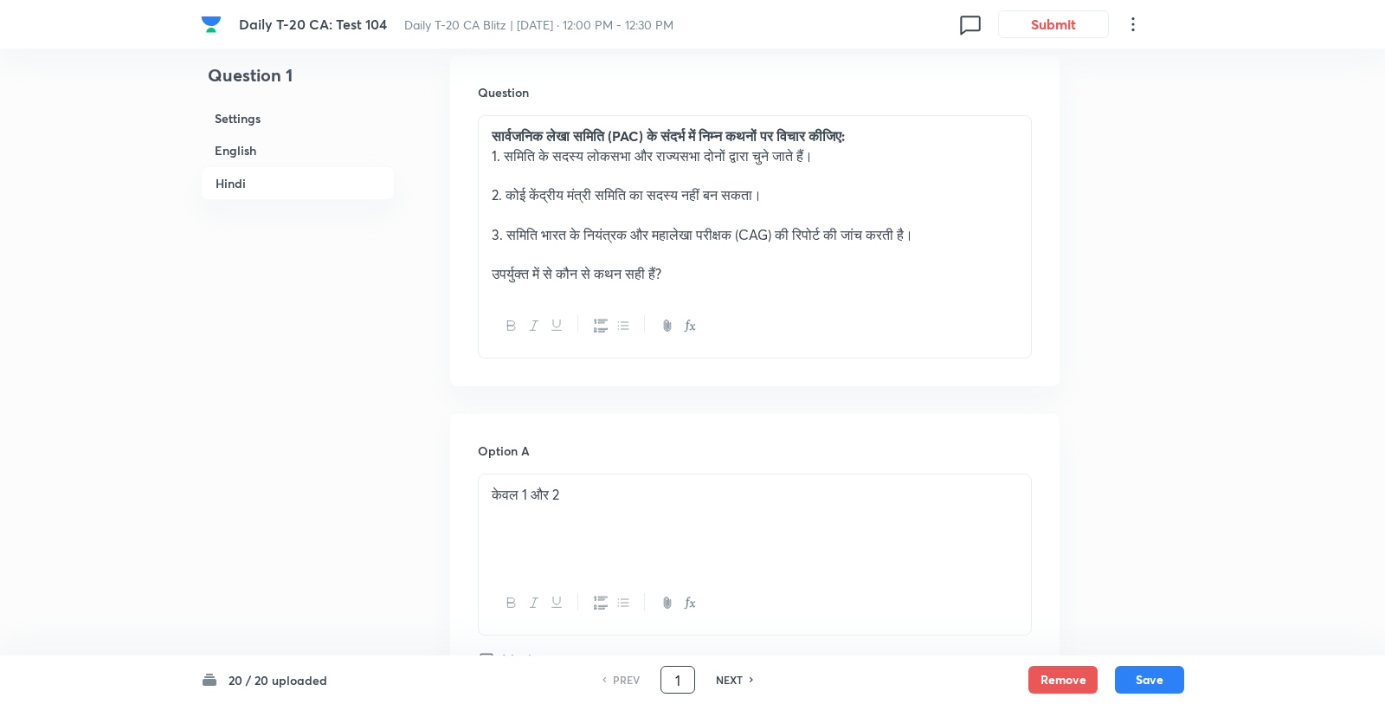
click at [692, 676] on input "1" at bounding box center [677, 680] width 33 height 30
type input "13"
checkbox input "false"
checkbox input "true"
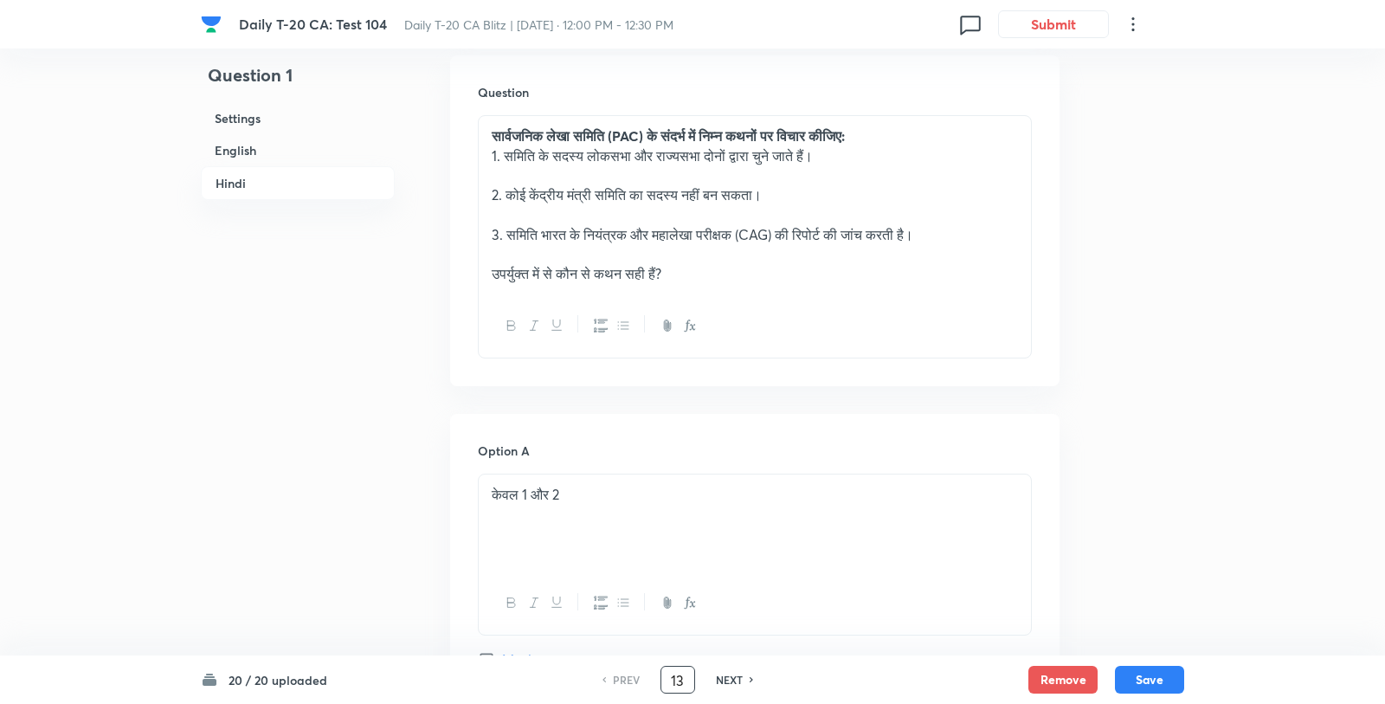
checkbox input "true"
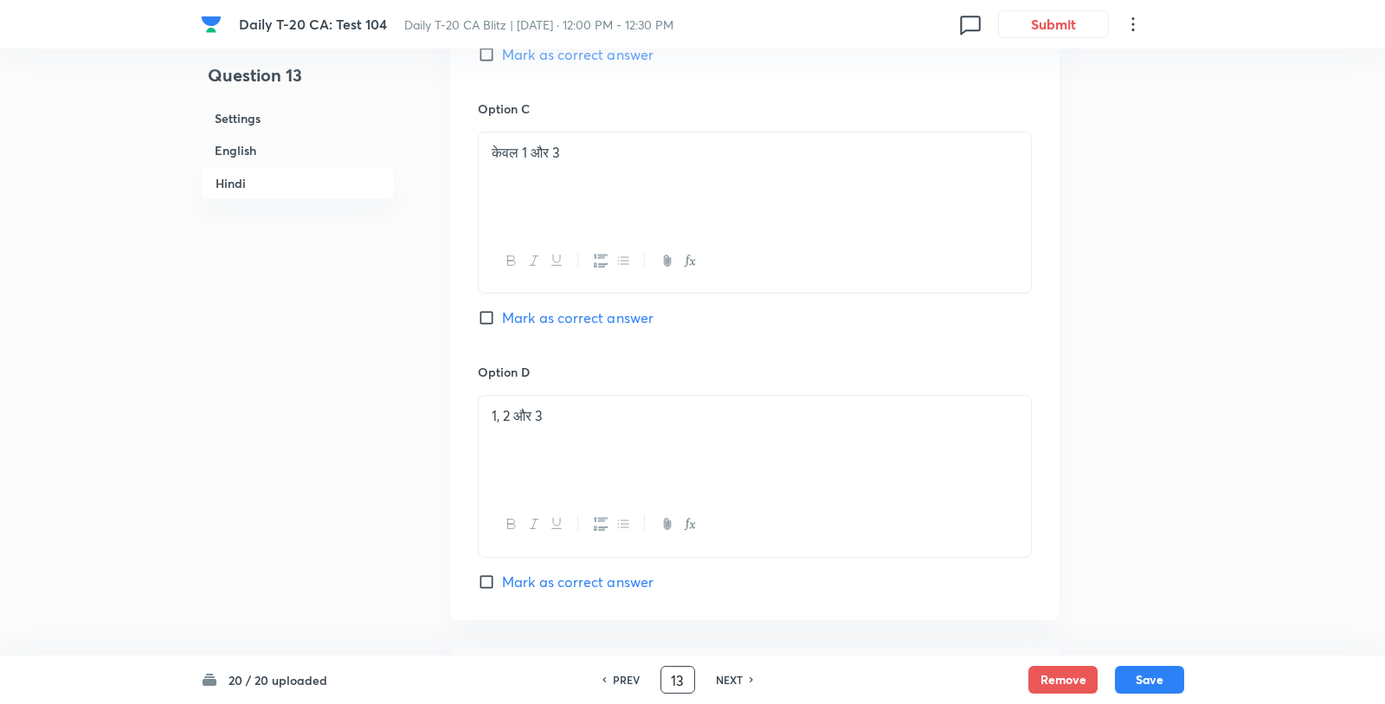
scroll to position [3726, 0]
